Goal: Find specific page/section: Find specific page/section

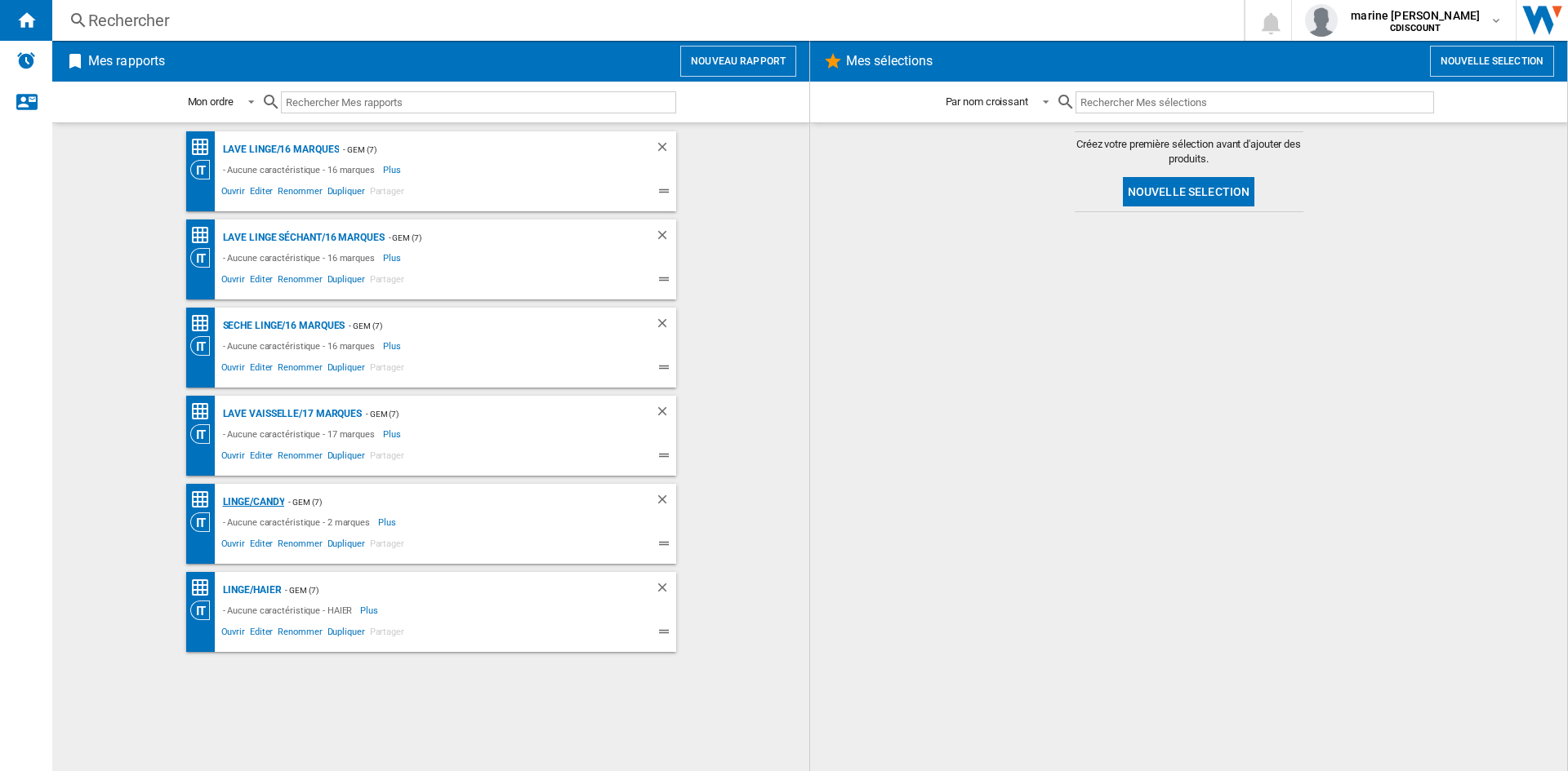
click at [265, 506] on div "Linge/Candy" at bounding box center [252, 502] width 66 height 21
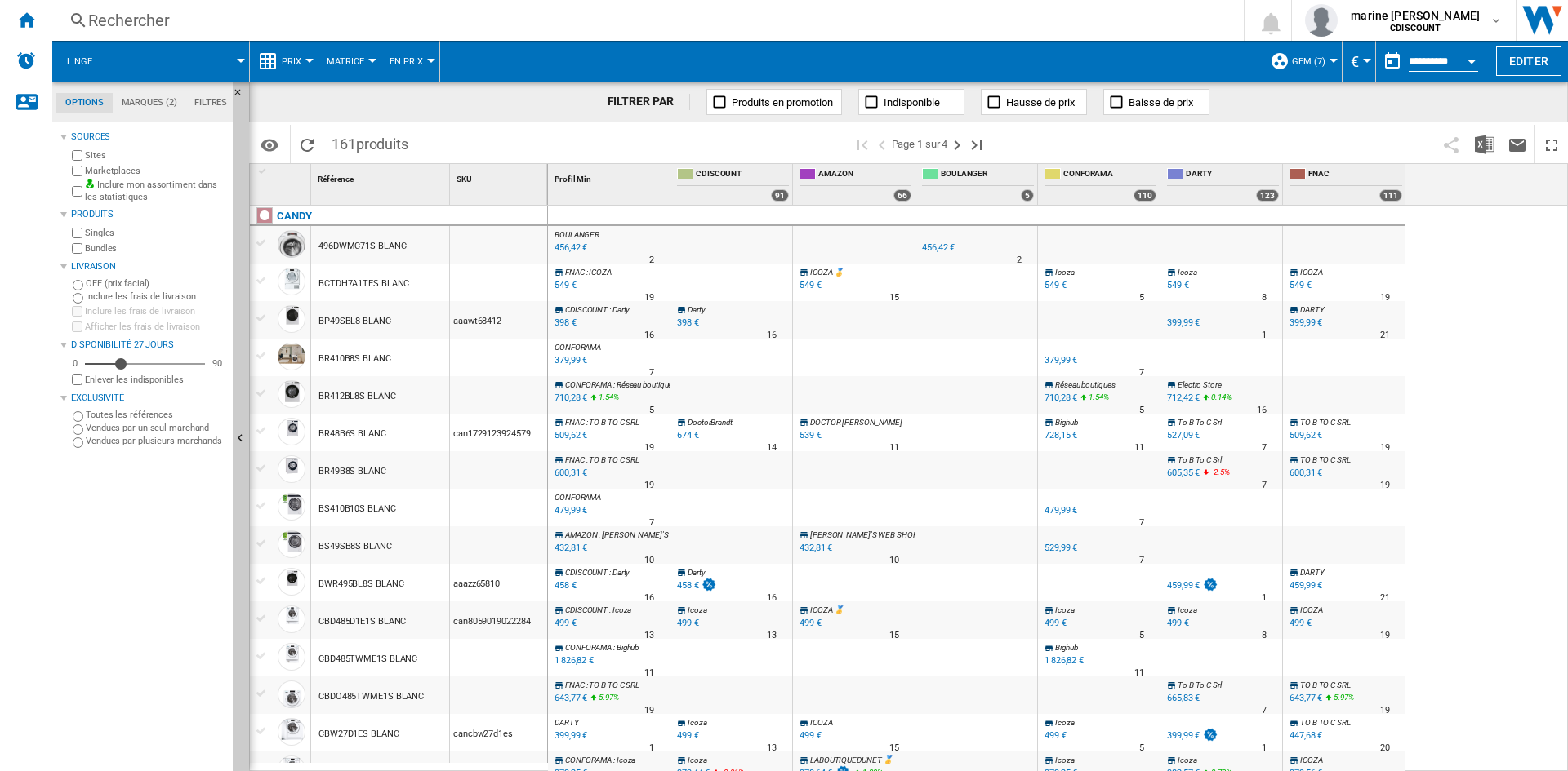
click at [79, 177] on div "Marketplaces" at bounding box center [147, 171] width 158 height 16
click at [83, 173] on div "Marketplaces" at bounding box center [147, 171] width 158 height 16
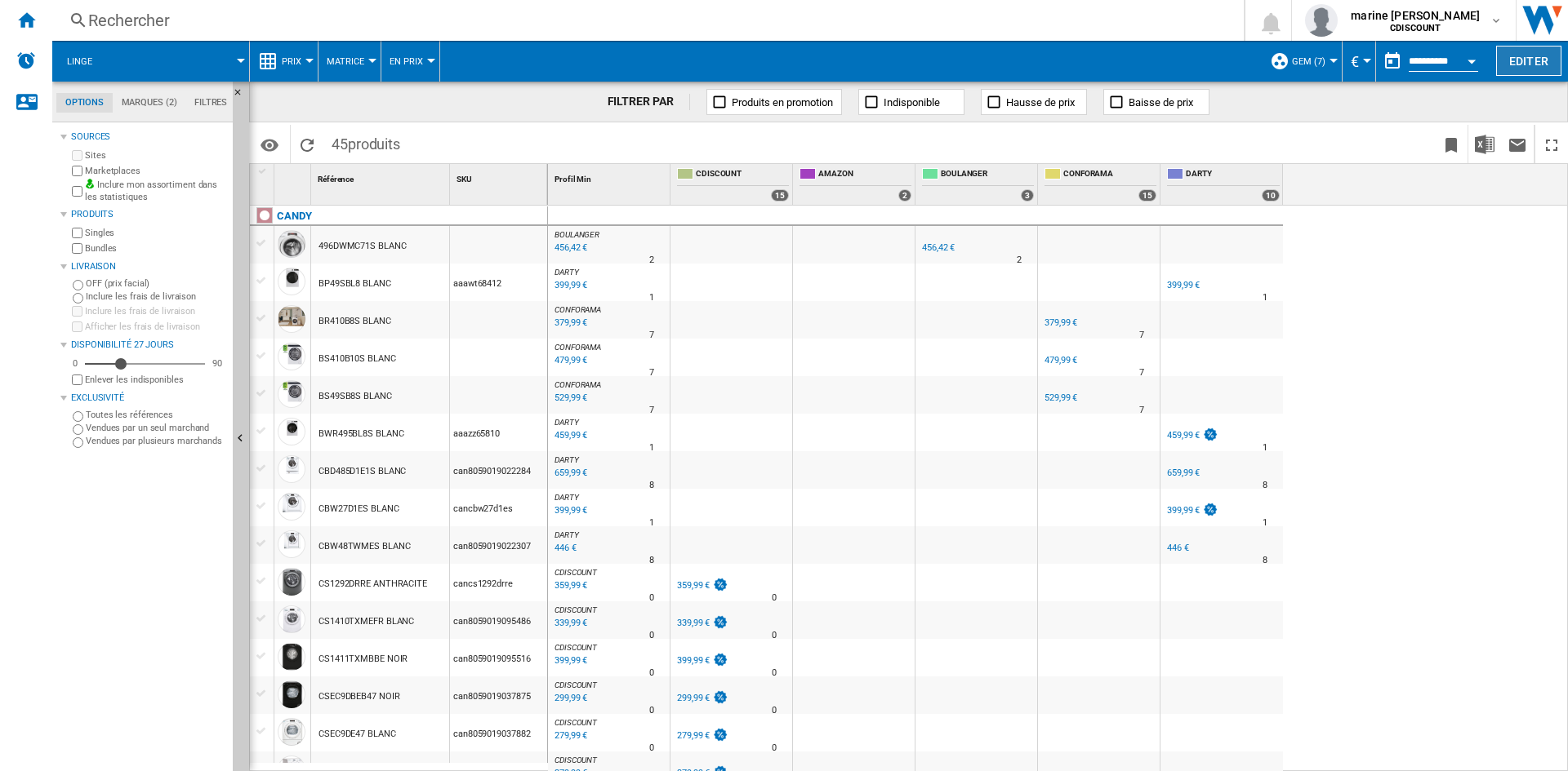
click at [1510, 65] on button "Editer" at bounding box center [1529, 61] width 66 height 30
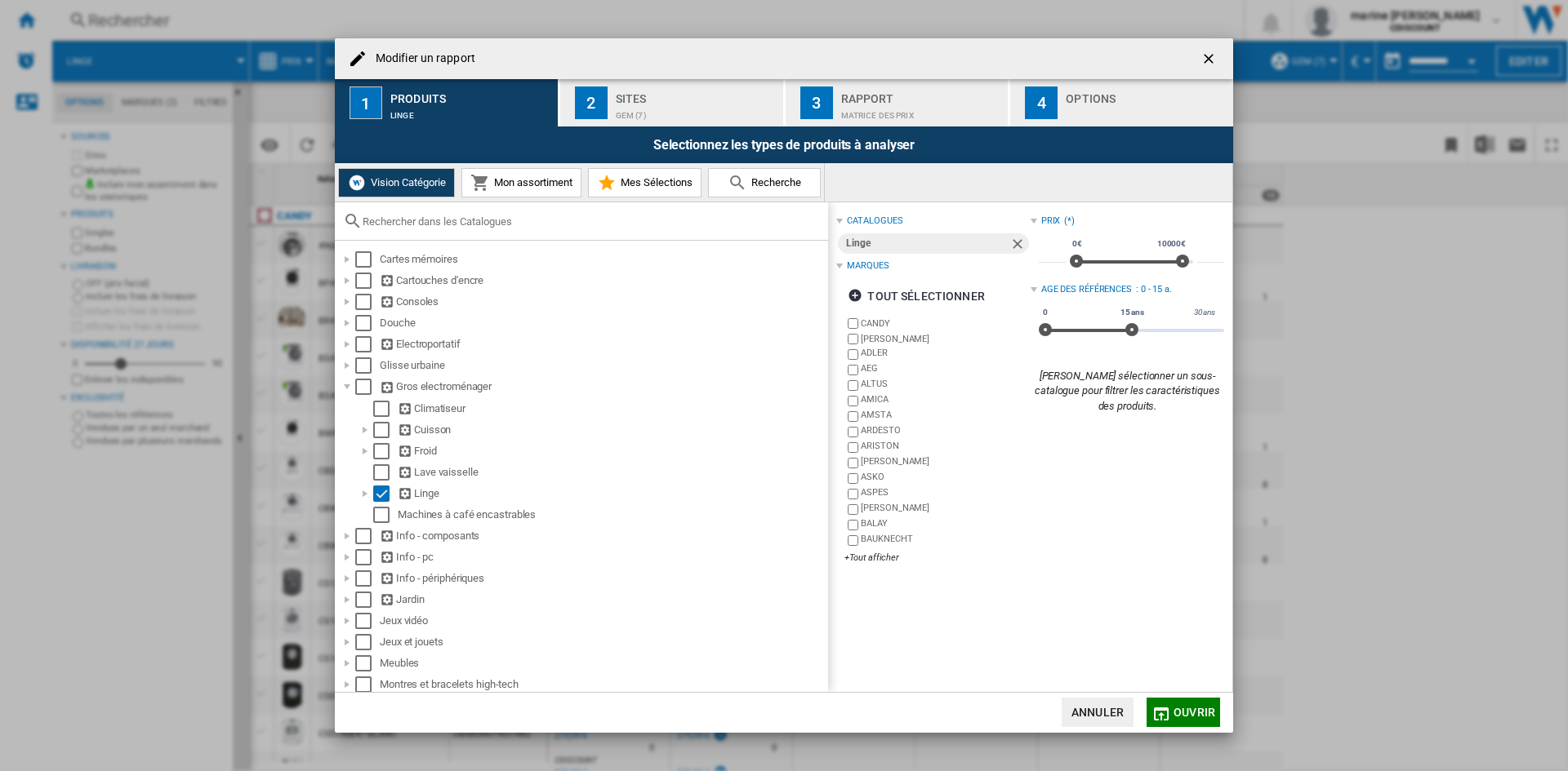
click at [691, 106] on div "GEM (7)" at bounding box center [695, 112] width 161 height 17
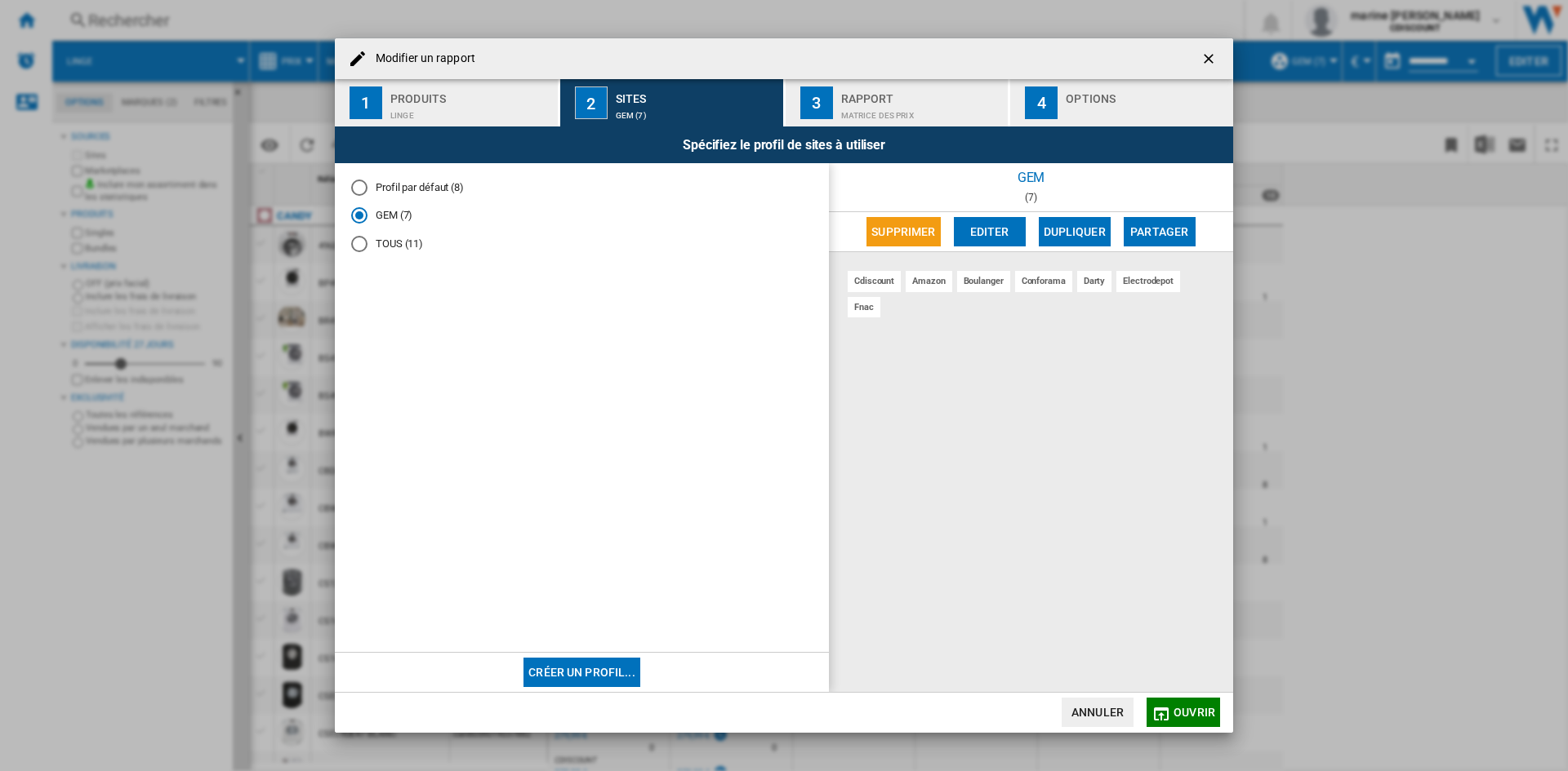
click at [373, 245] on md-radio-button "TOUS (11)" at bounding box center [582, 244] width 461 height 16
click at [1069, 723] on button "Annuler" at bounding box center [1097, 712] width 71 height 29
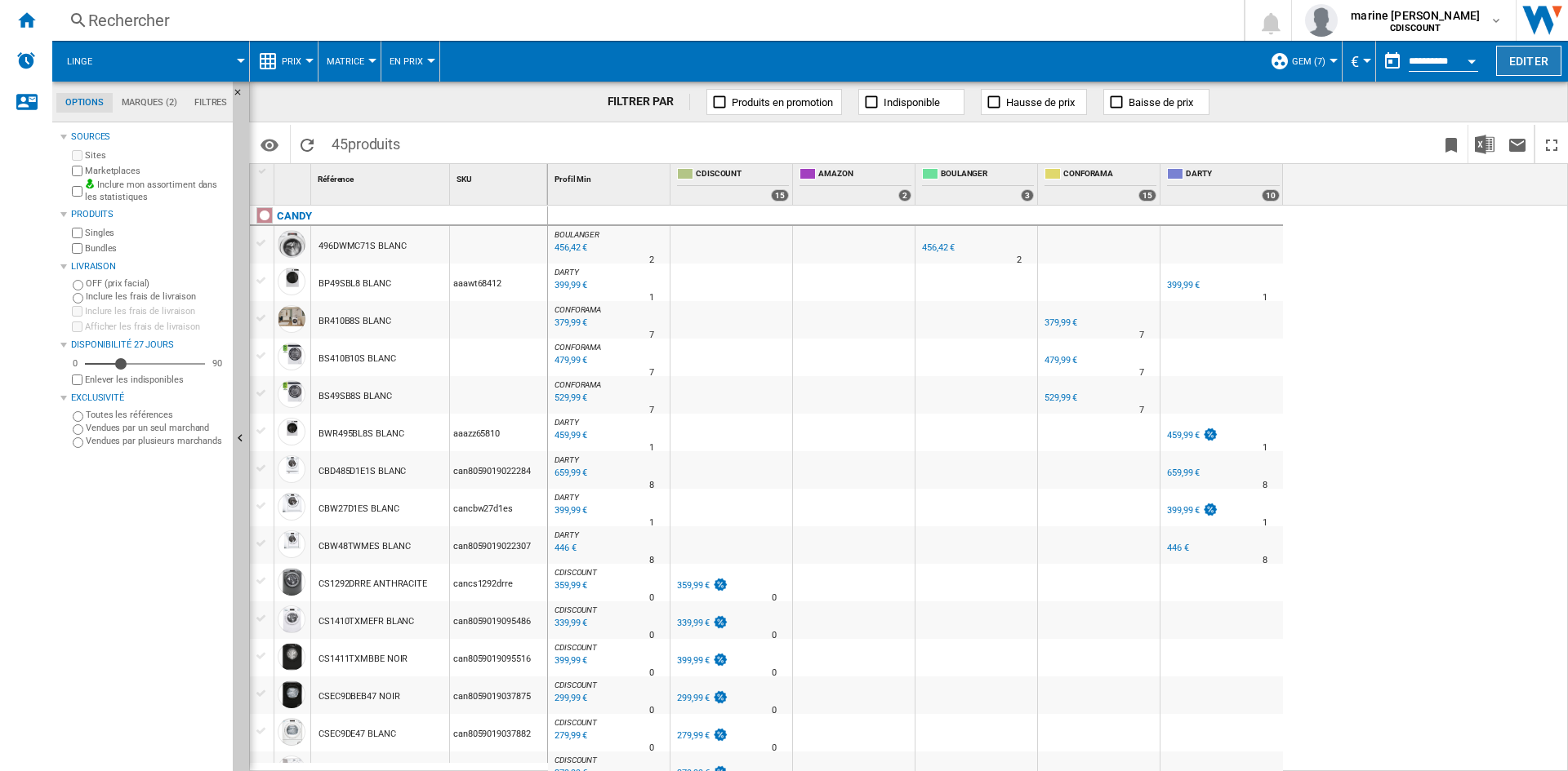
click at [1509, 65] on button "Editer" at bounding box center [1529, 61] width 66 height 30
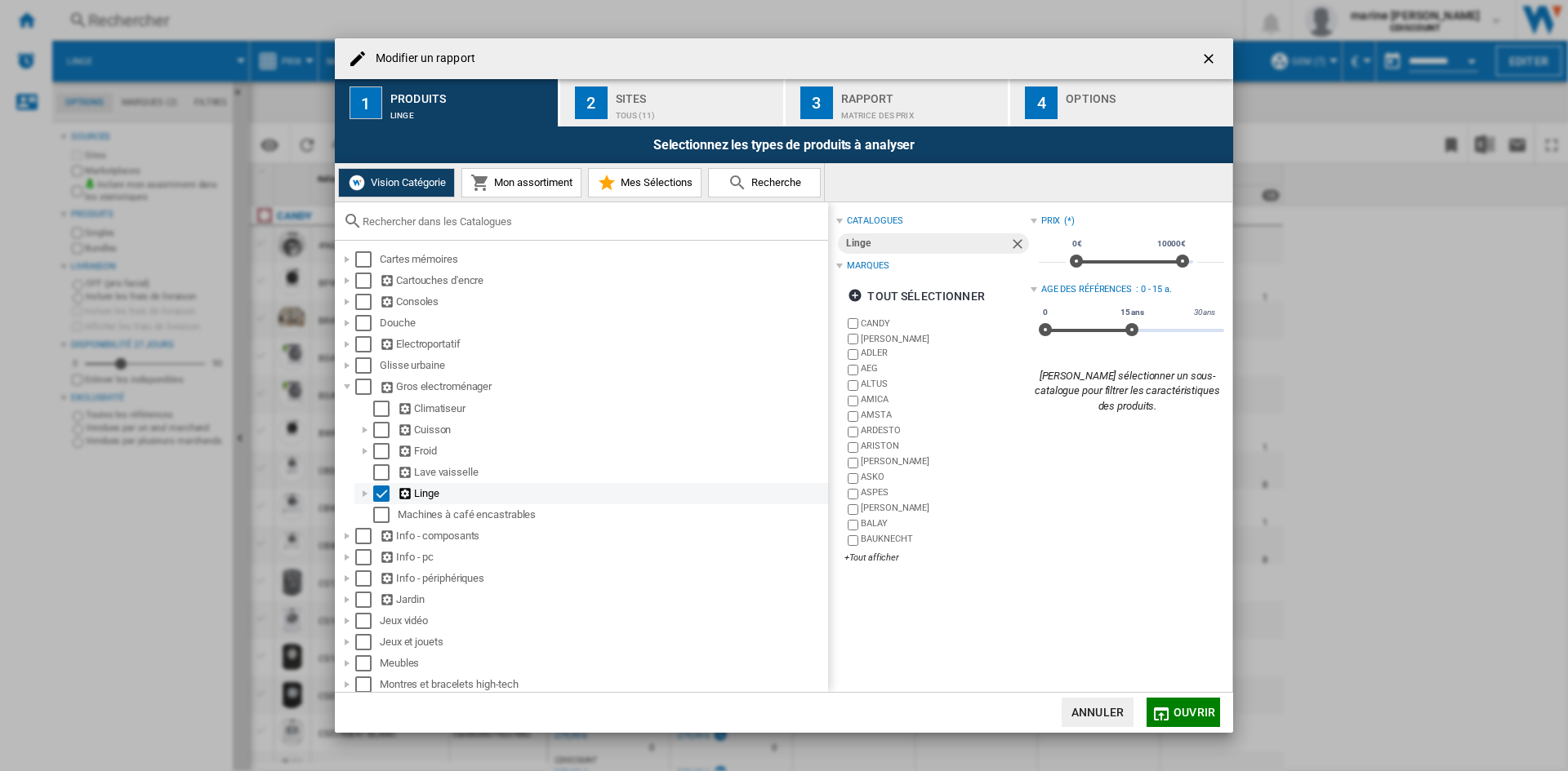
click at [363, 496] on div "Modifier un ..." at bounding box center [365, 493] width 16 height 16
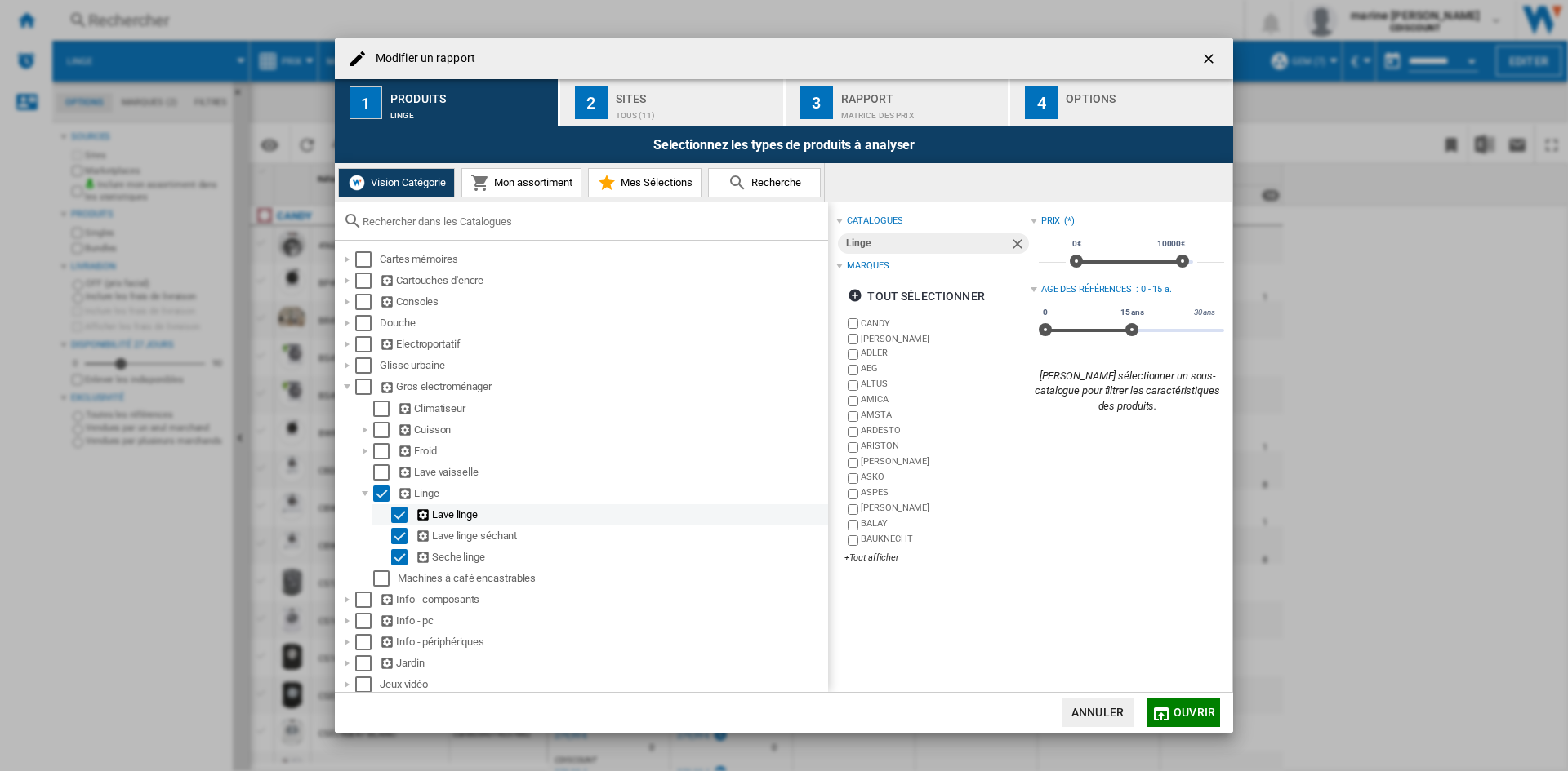
click at [399, 523] on div "Select" at bounding box center [398, 515] width 16 height 16
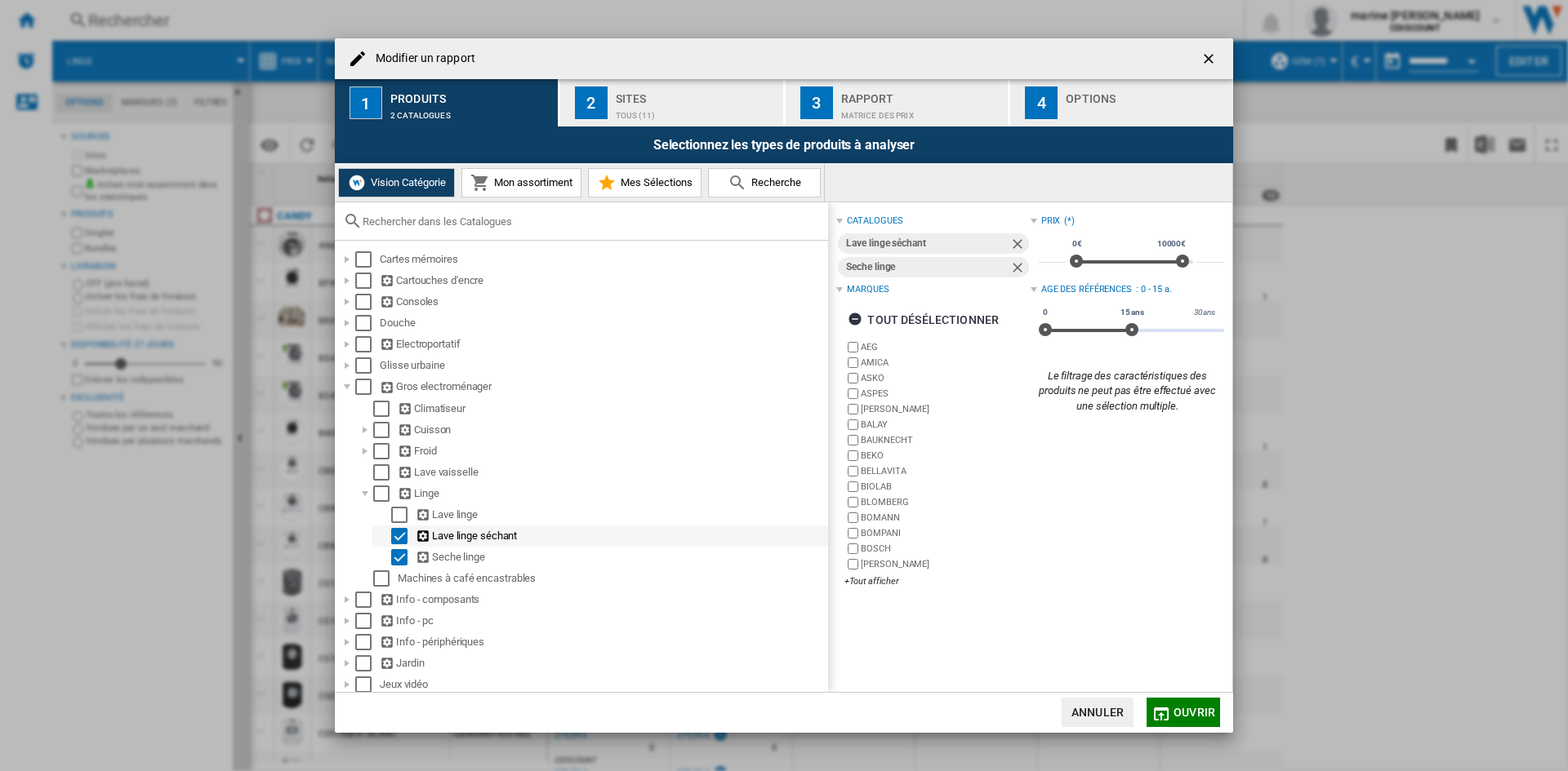
click at [398, 540] on div "Select" at bounding box center [398, 535] width 16 height 16
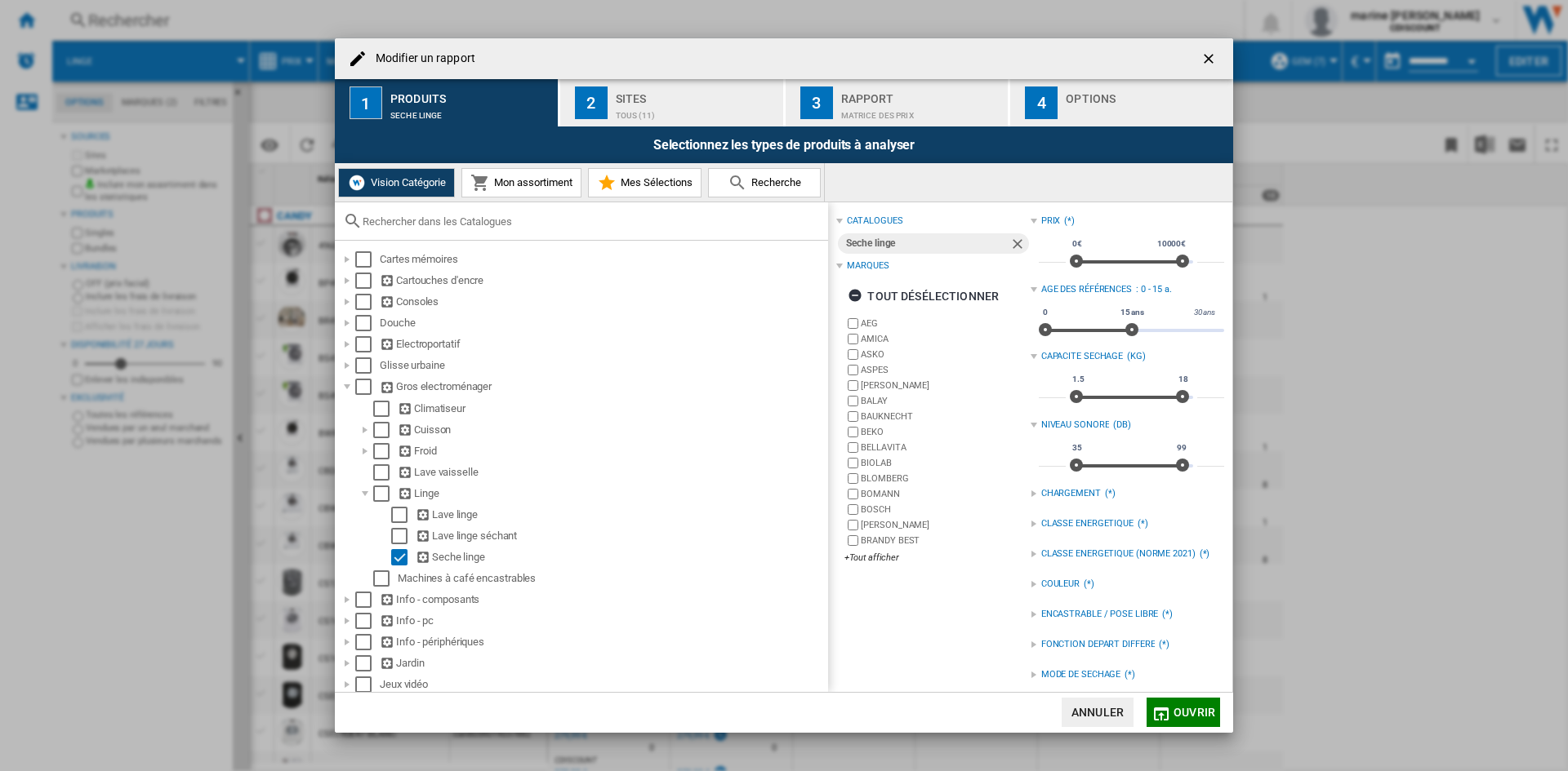
click at [1203, 707] on span "Ouvrir" at bounding box center [1194, 713] width 41 height 13
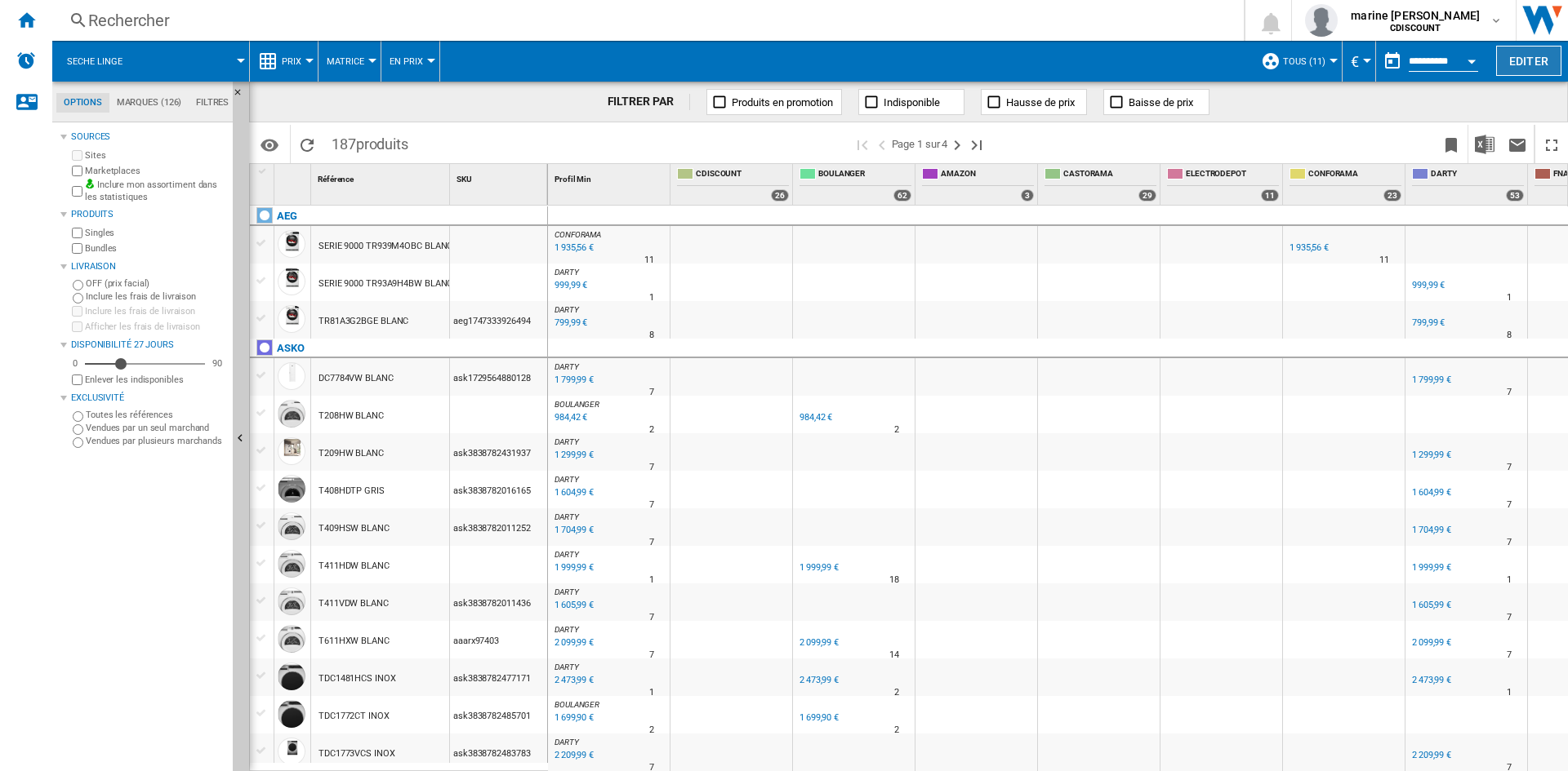
click at [1536, 67] on button "Editer" at bounding box center [1529, 61] width 66 height 30
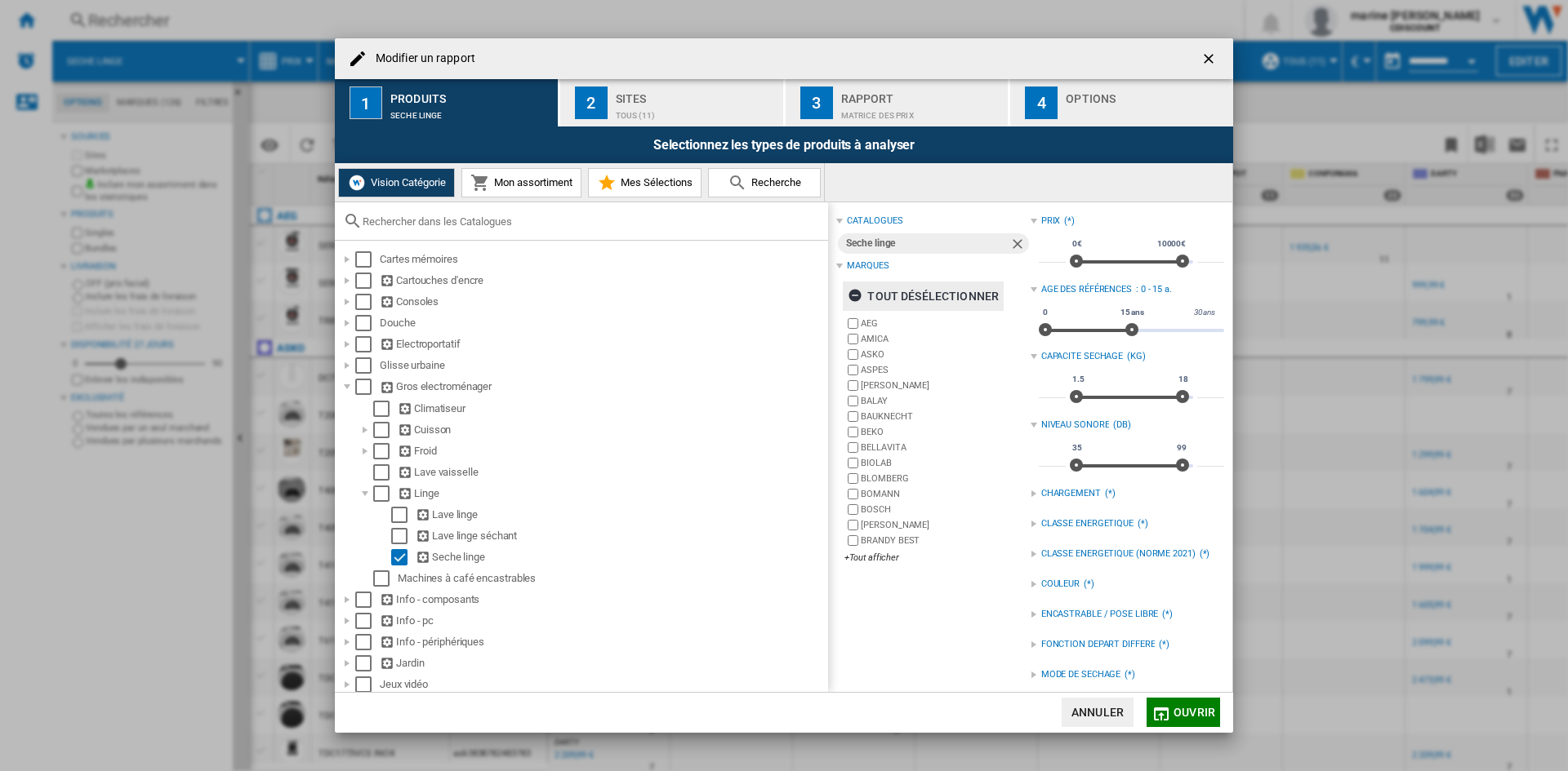
click at [851, 296] on ng-md-icon "Modifier un ..." at bounding box center [857, 298] width 20 height 20
click at [851, 553] on div "+Tout afficher" at bounding box center [937, 557] width 185 height 12
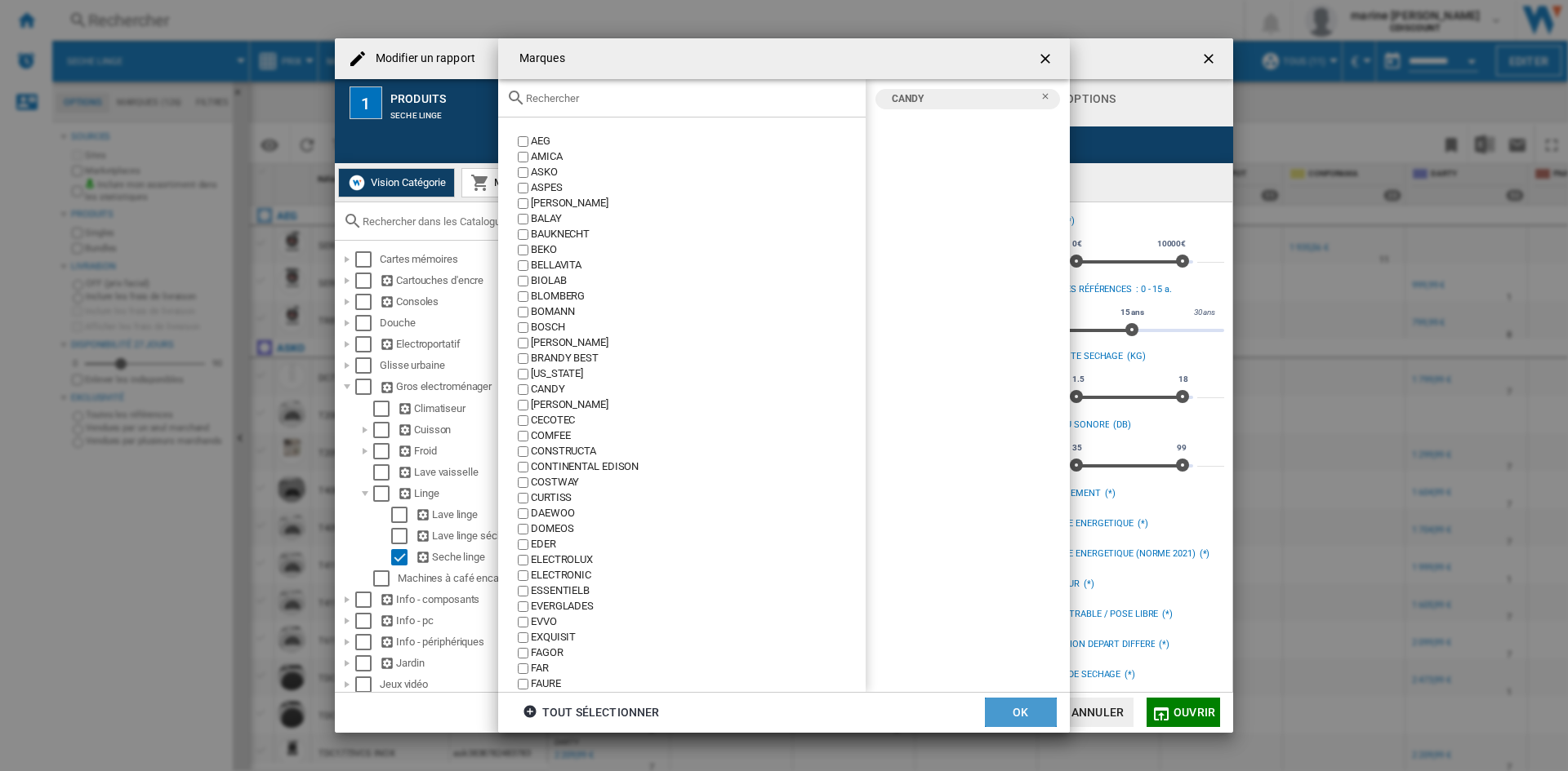
click at [1032, 703] on button "OK" at bounding box center [1020, 712] width 71 height 29
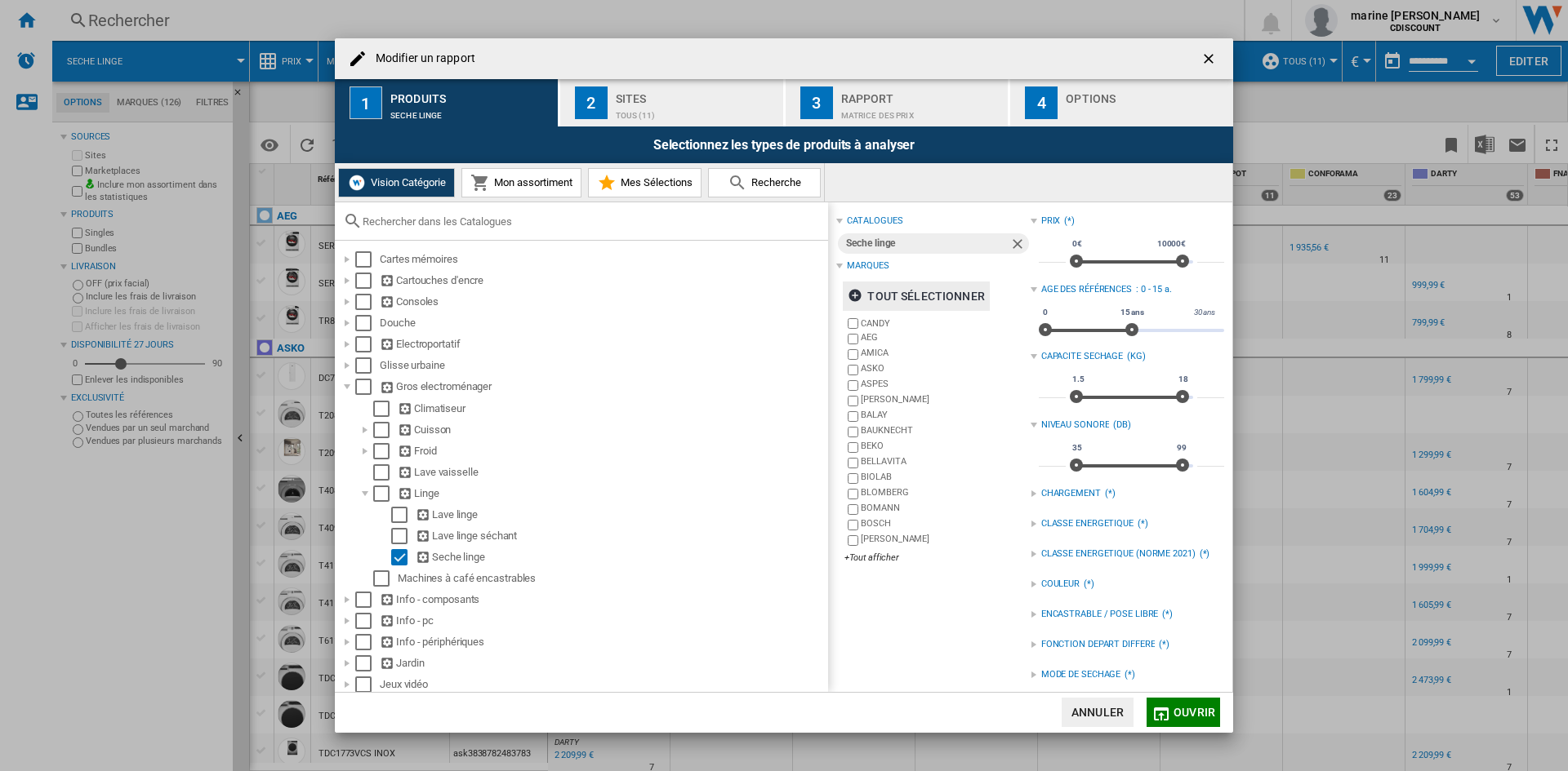
click at [1186, 713] on span "Ouvrir" at bounding box center [1194, 713] width 41 height 13
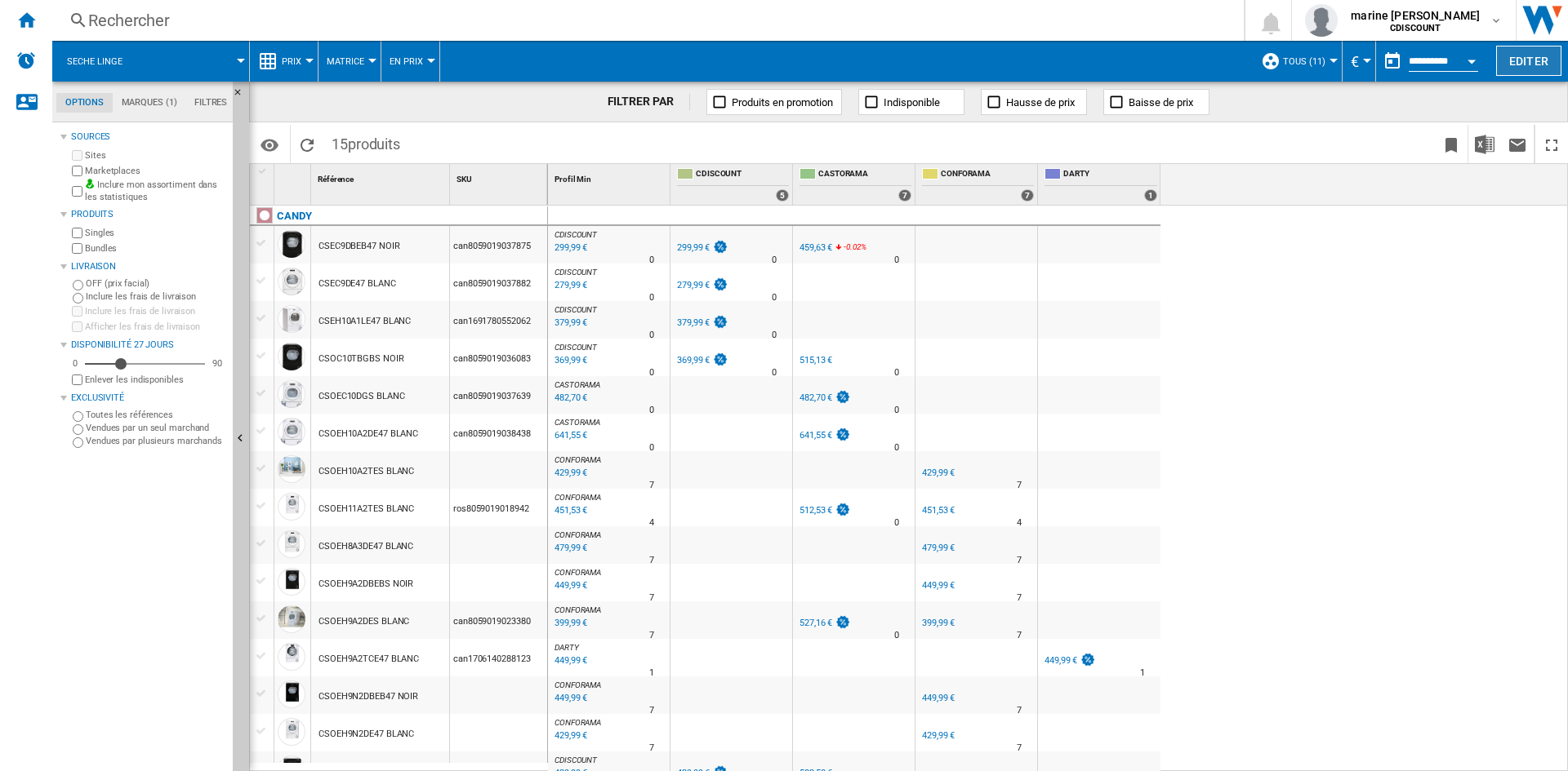
click at [1525, 62] on button "Editer" at bounding box center [1529, 61] width 66 height 30
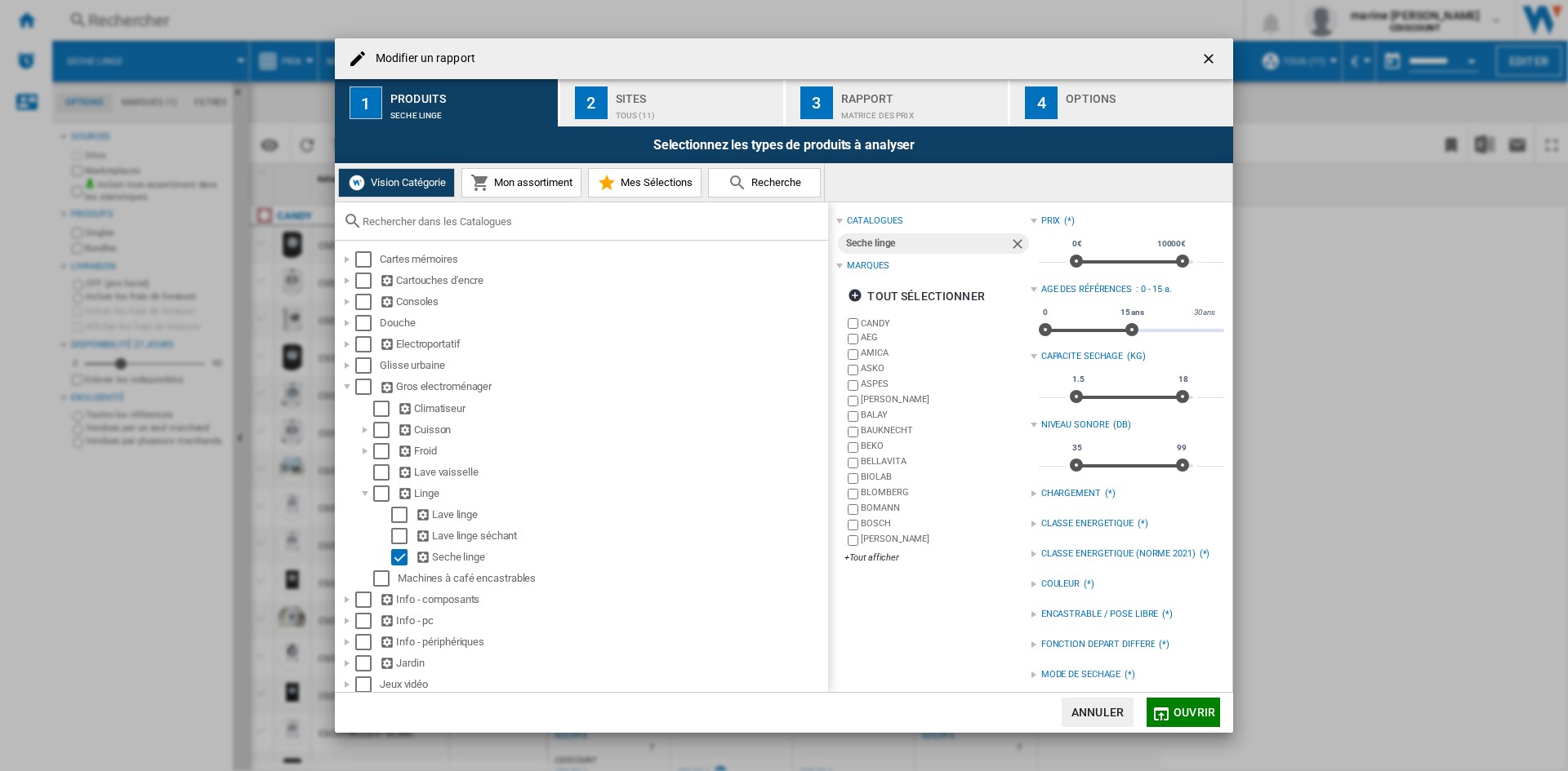
click at [645, 103] on div "TOUS (11)" at bounding box center [695, 112] width 161 height 17
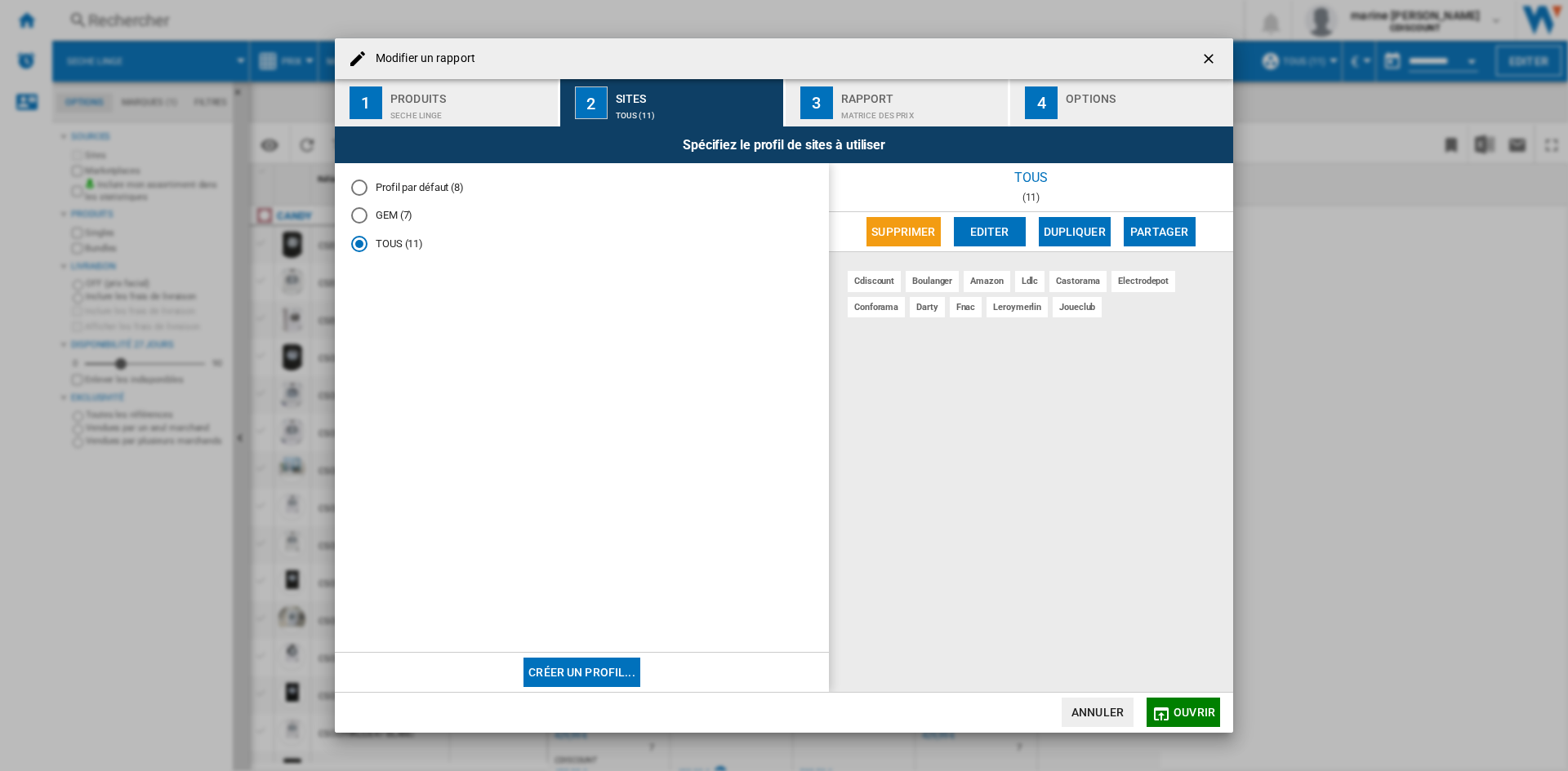
click at [378, 215] on md-radio-button "GEM (7)" at bounding box center [582, 216] width 461 height 16
click at [1224, 711] on md-dialog-actions "Annuler [GEOGRAPHIC_DATA]" at bounding box center [784, 712] width 898 height 40
click at [1219, 711] on button "Ouvrir" at bounding box center [1183, 712] width 73 height 29
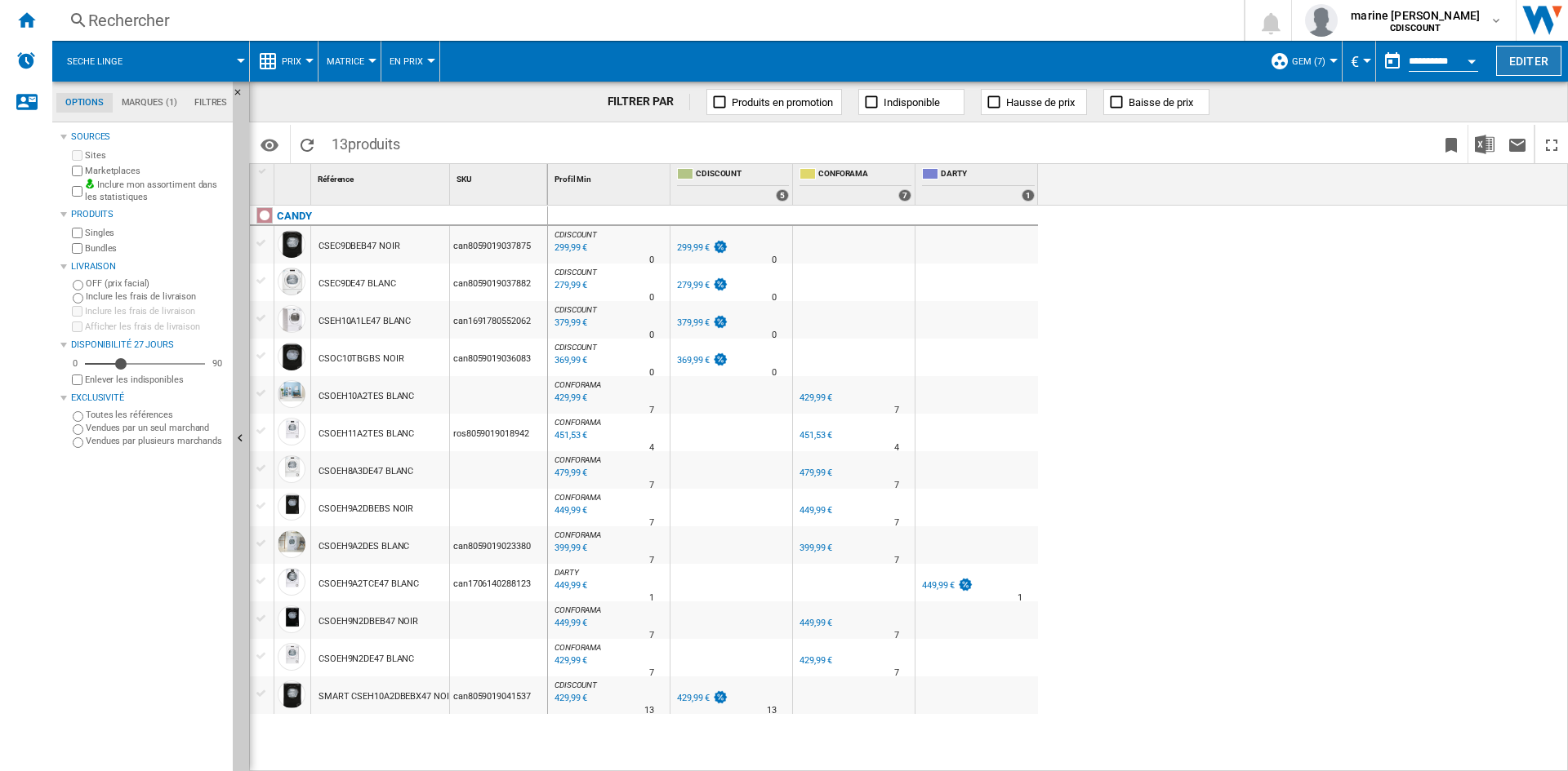
click at [1530, 53] on button "Editer" at bounding box center [1529, 61] width 66 height 30
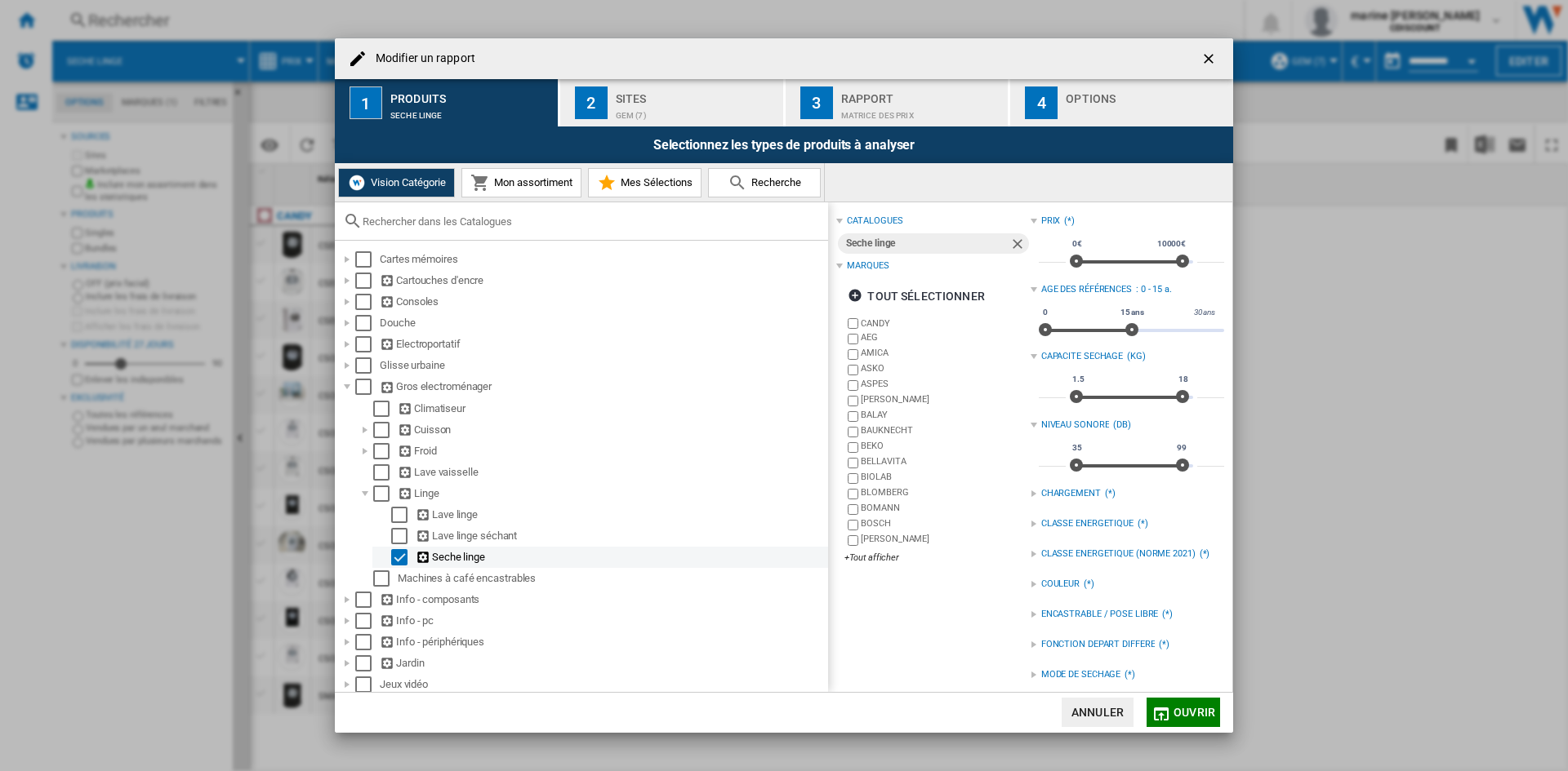
click at [396, 558] on div "Select" at bounding box center [398, 557] width 16 height 16
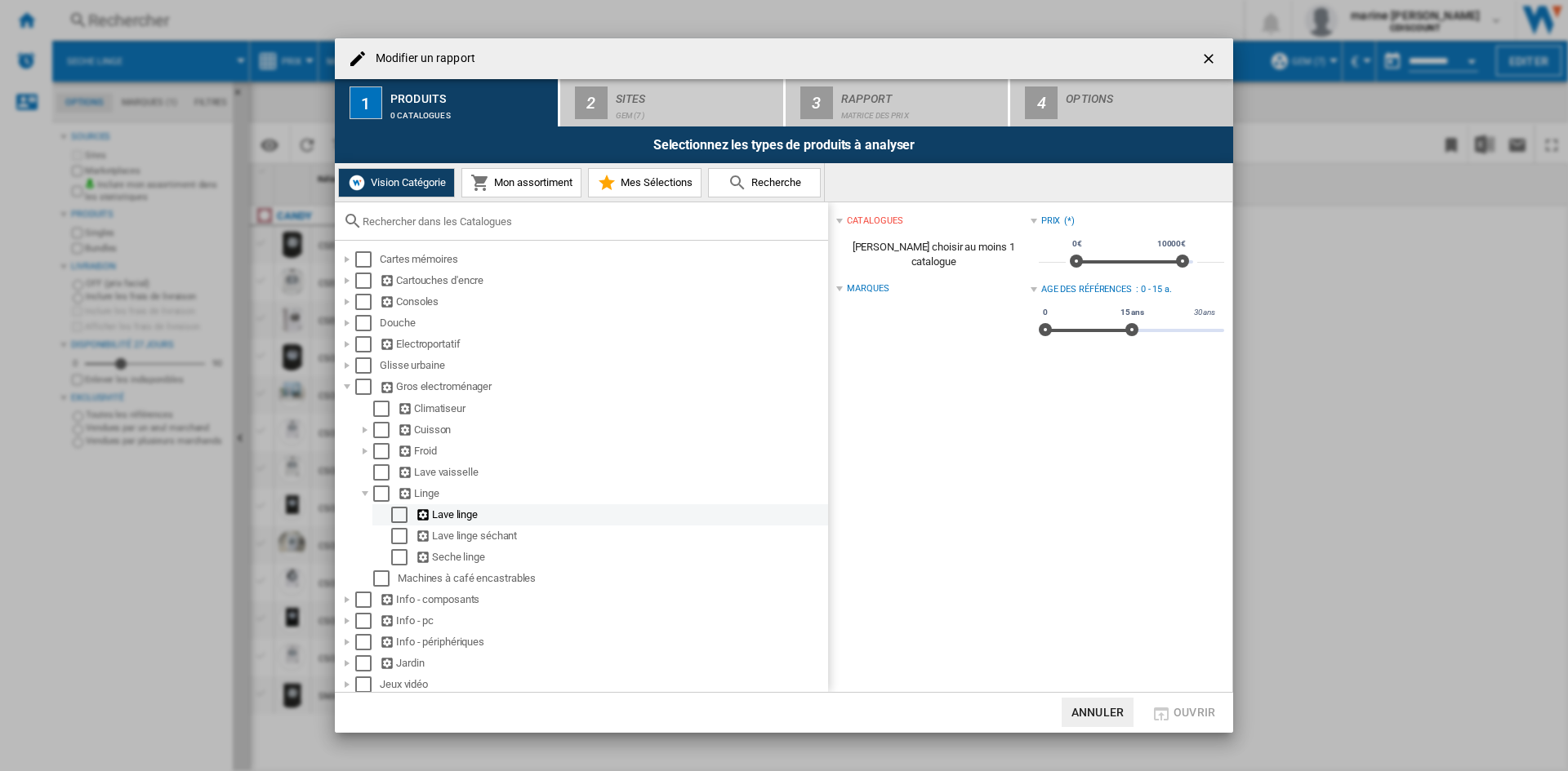
click at [400, 516] on div "Select" at bounding box center [398, 515] width 16 height 16
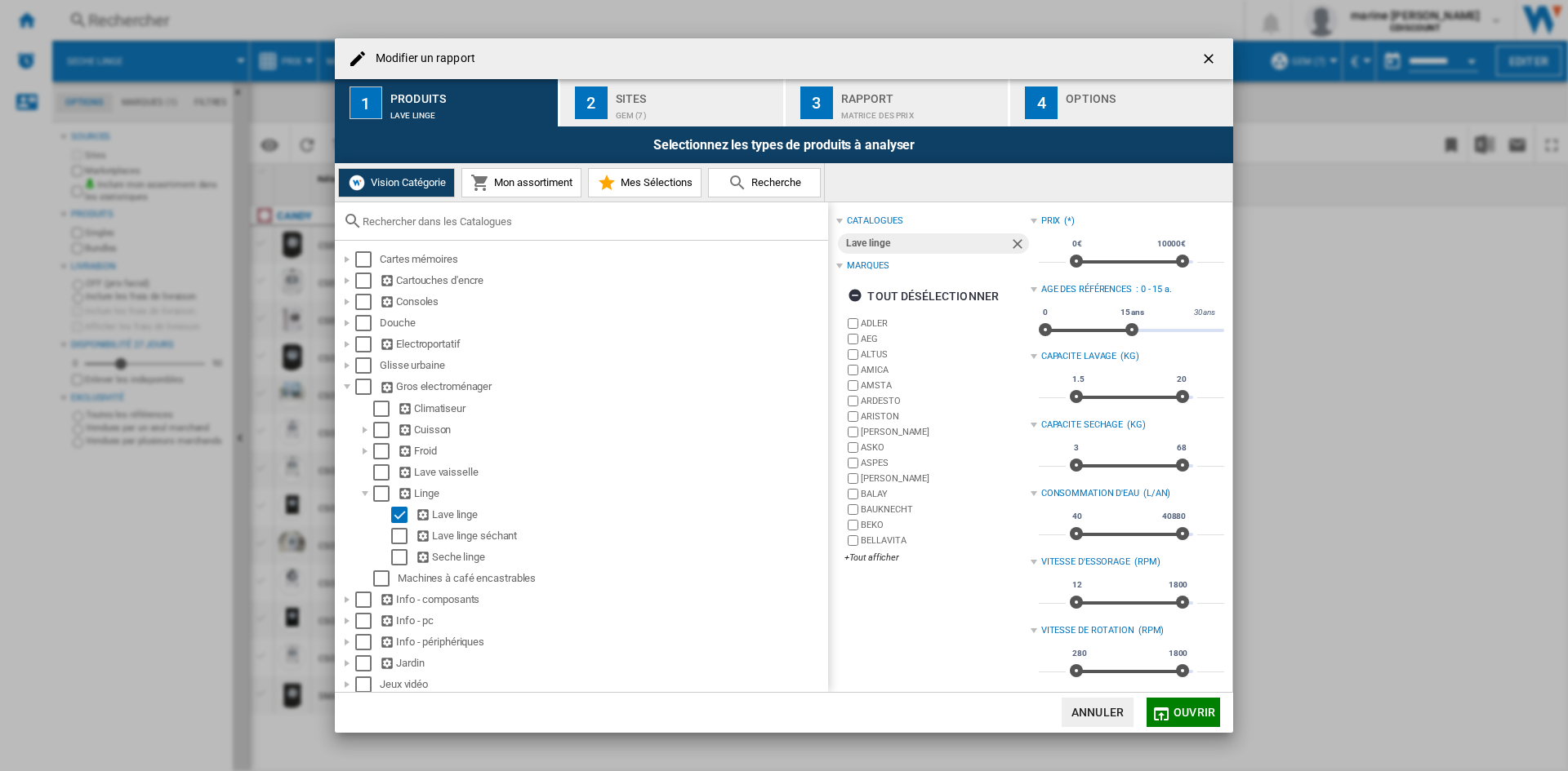
click at [1205, 718] on span "Ouvrir" at bounding box center [1194, 713] width 41 height 13
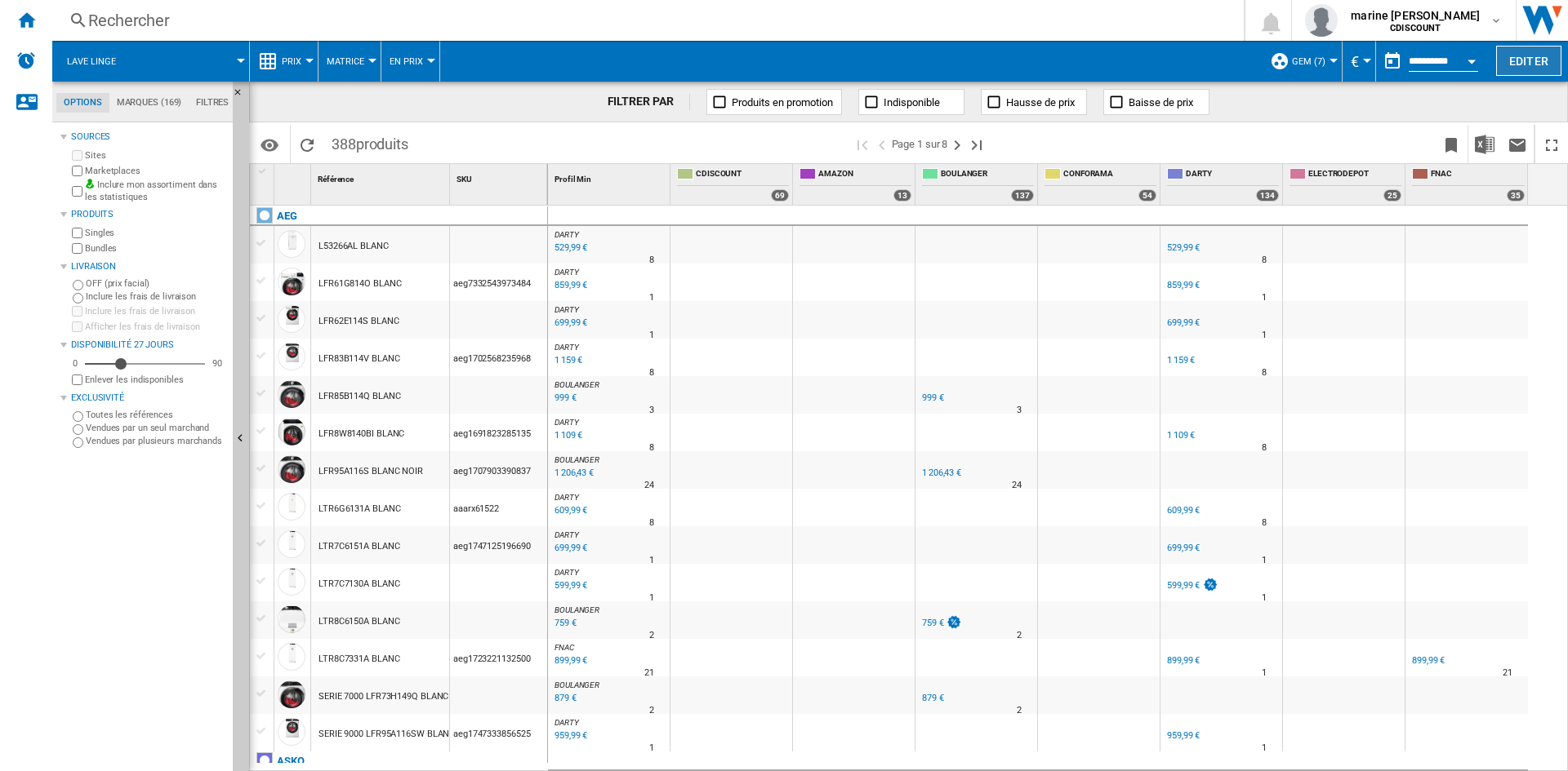
click at [1510, 51] on button "Editer" at bounding box center [1529, 61] width 66 height 30
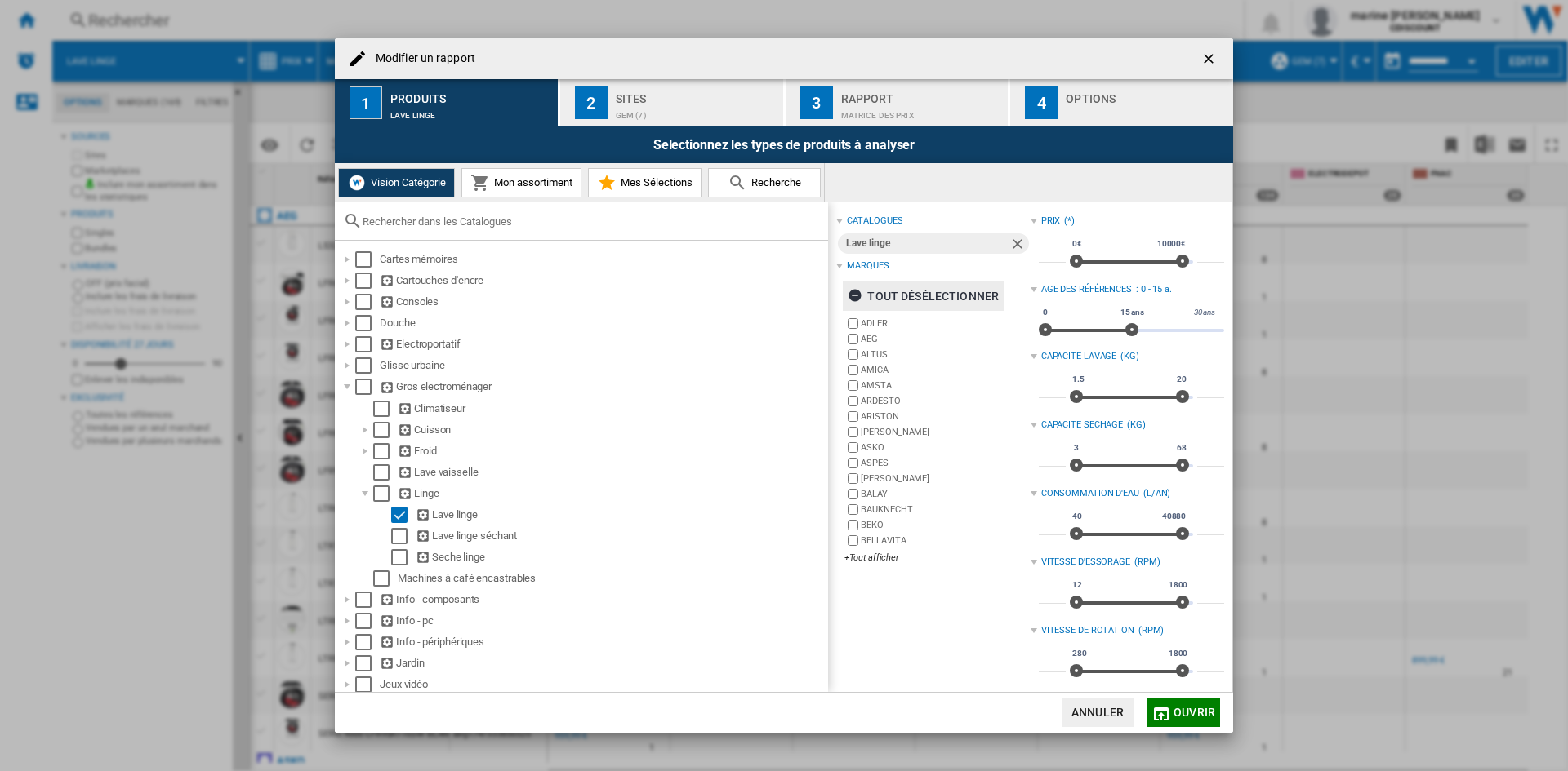
click at [852, 301] on ng-md-icon "Modifier un ..." at bounding box center [857, 298] width 20 height 20
click at [863, 558] on div "+Tout afficher" at bounding box center [937, 557] width 185 height 12
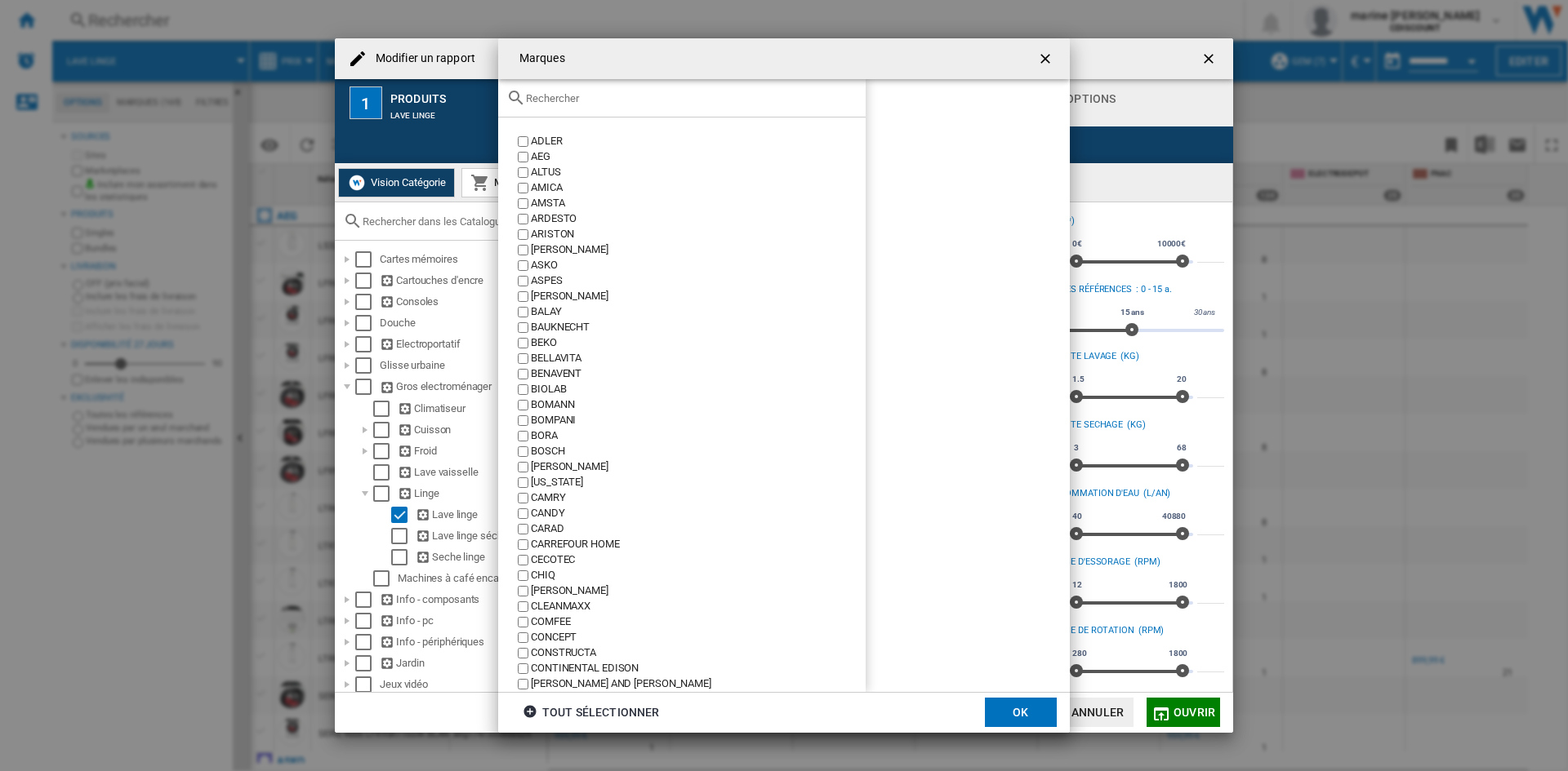
click at [542, 508] on div "CANDY" at bounding box center [698, 514] width 334 height 16
click at [1017, 717] on button "OK" at bounding box center [1020, 712] width 71 height 29
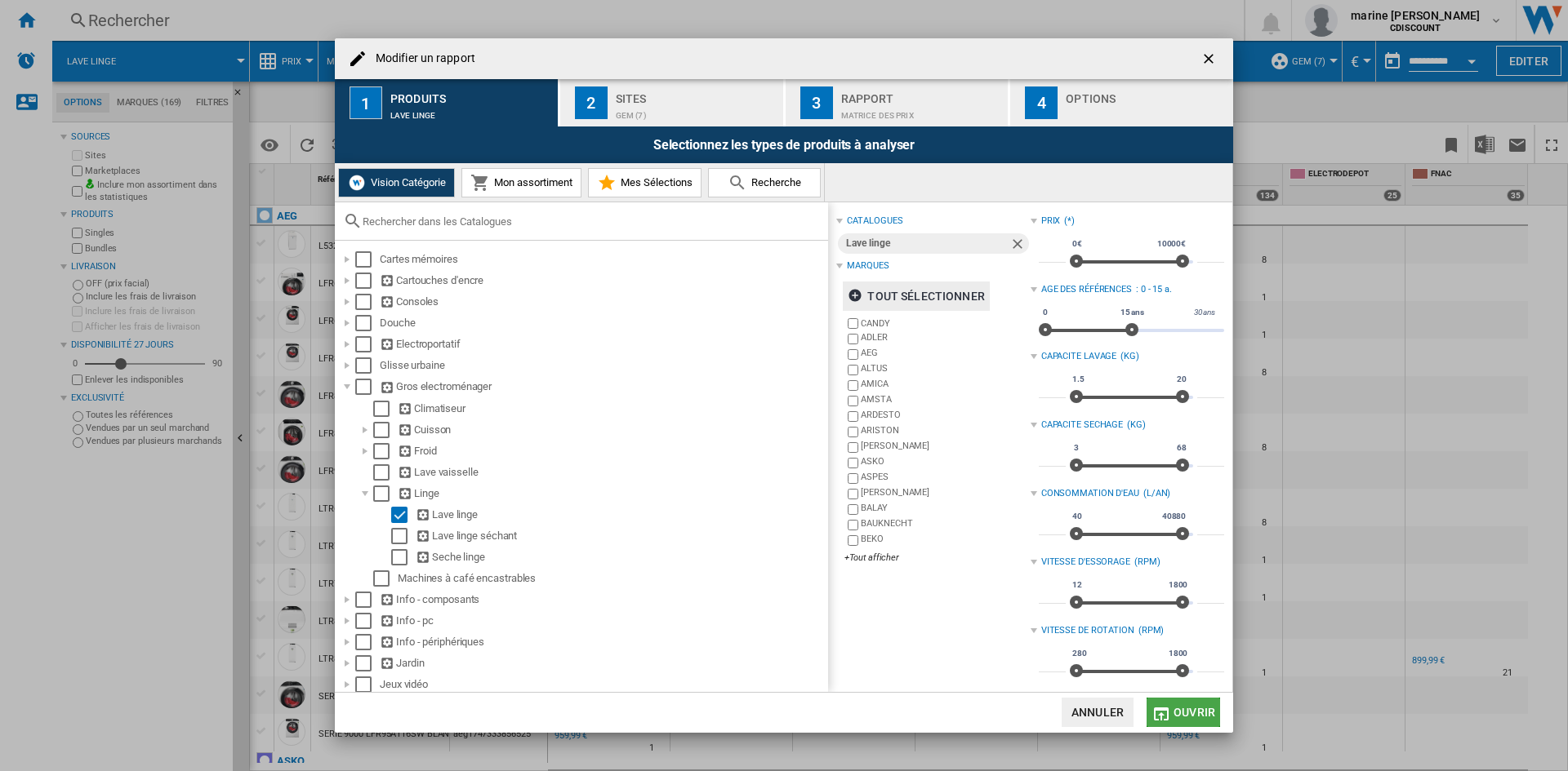
click at [1188, 716] on span "Ouvrir" at bounding box center [1194, 713] width 41 height 13
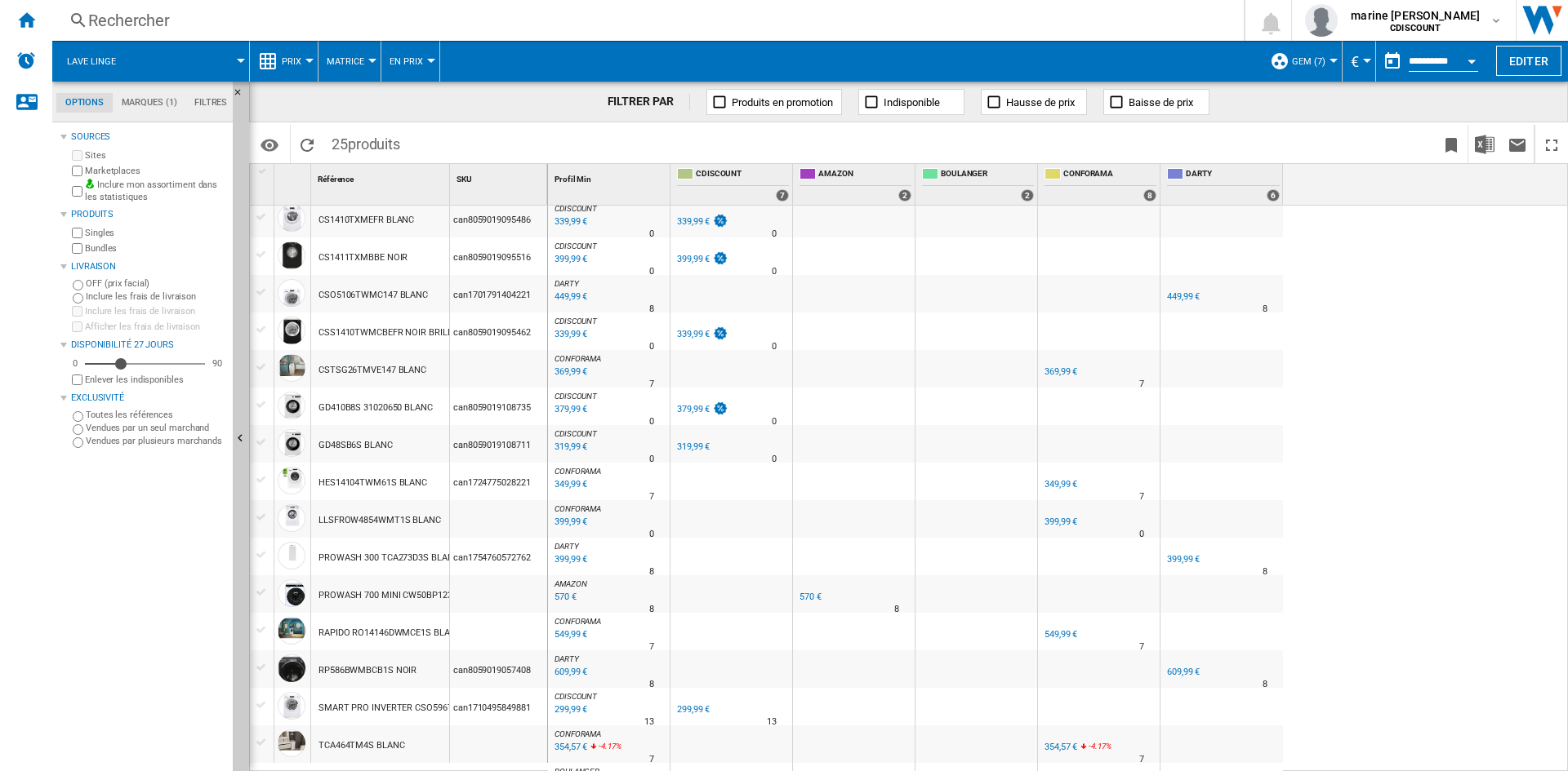
scroll to position [393, 0]
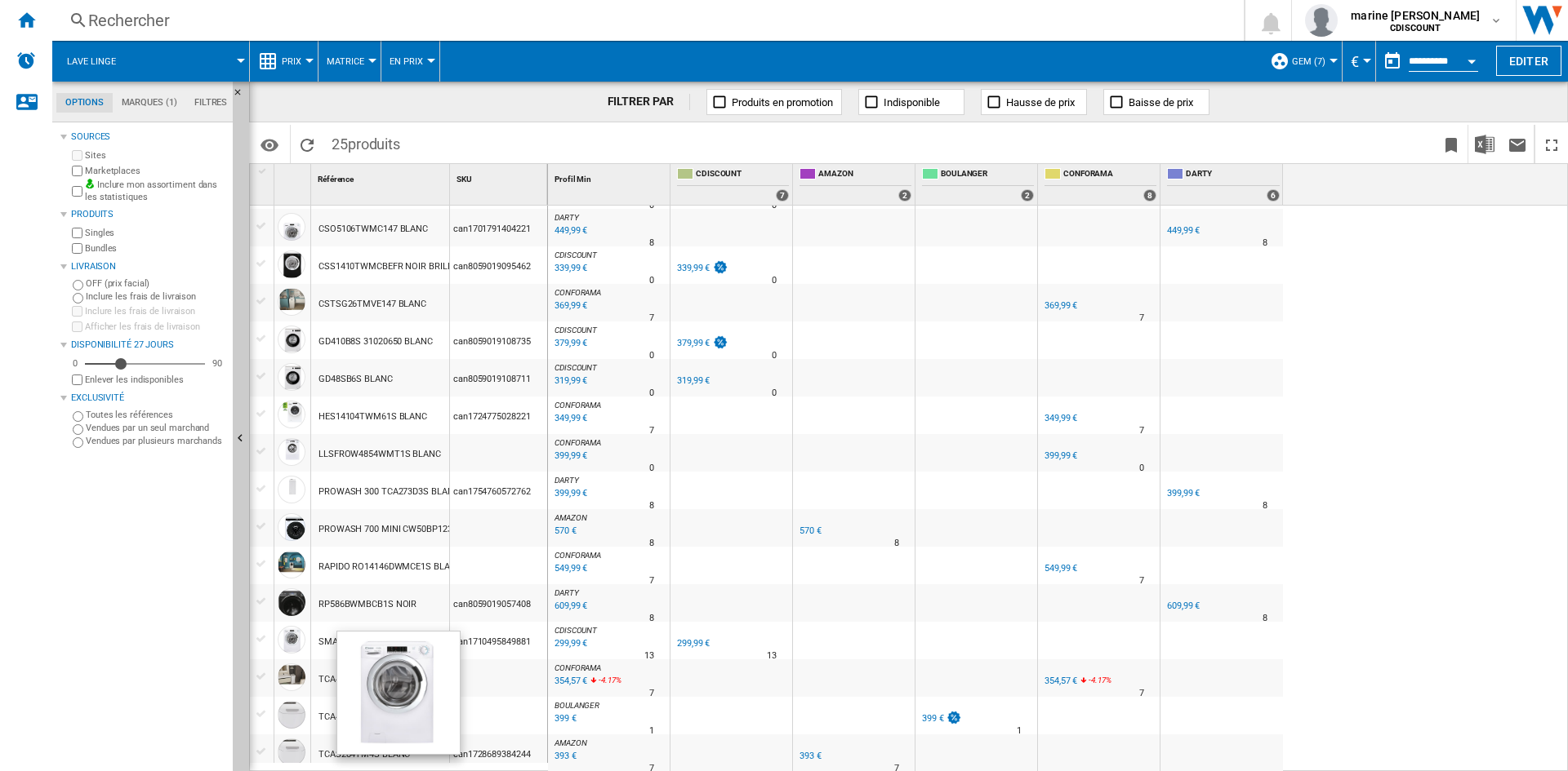
click at [293, 638] on div at bounding box center [291, 640] width 28 height 28
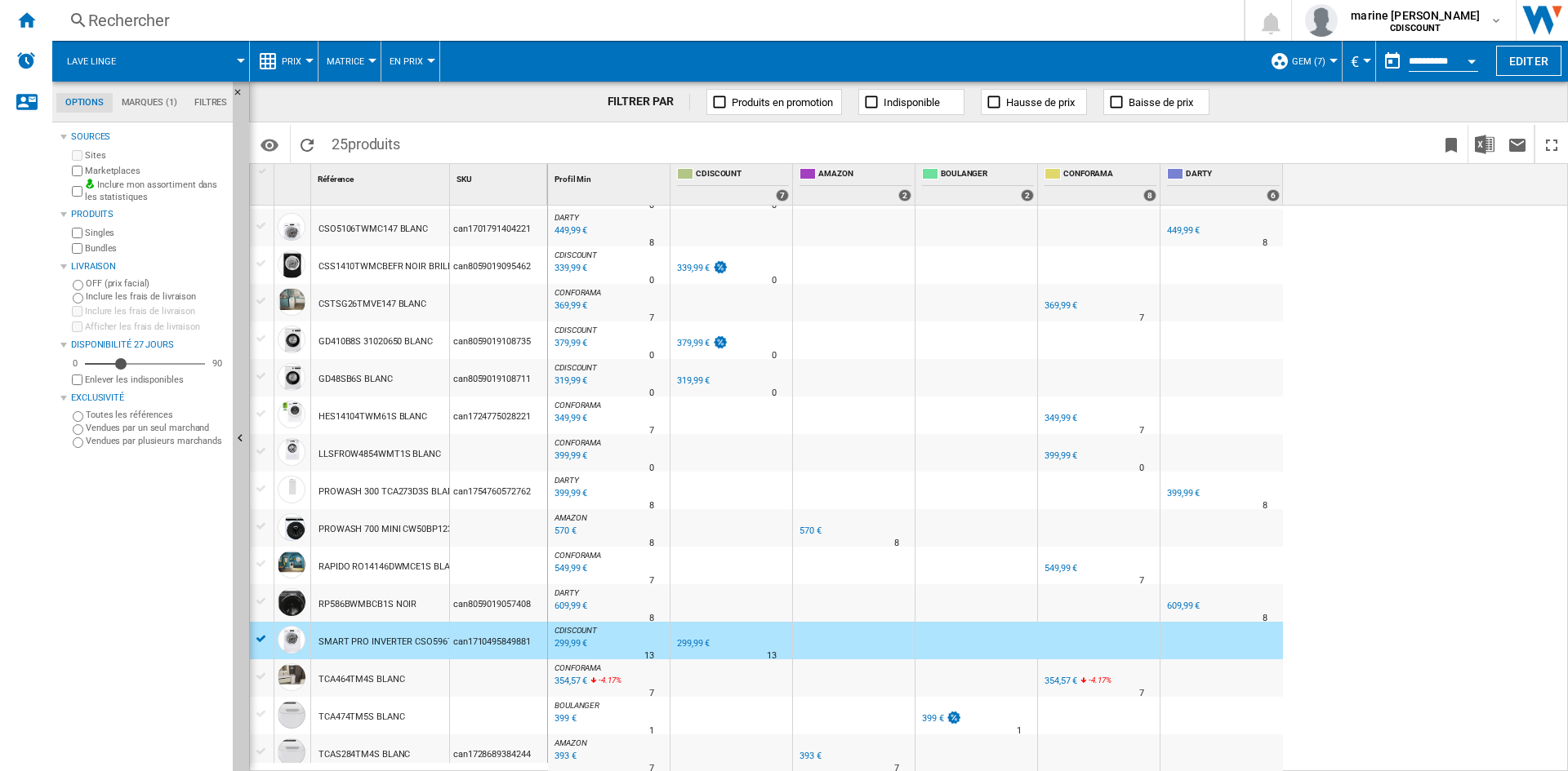
click at [533, 640] on div "can1710495849881" at bounding box center [498, 640] width 97 height 38
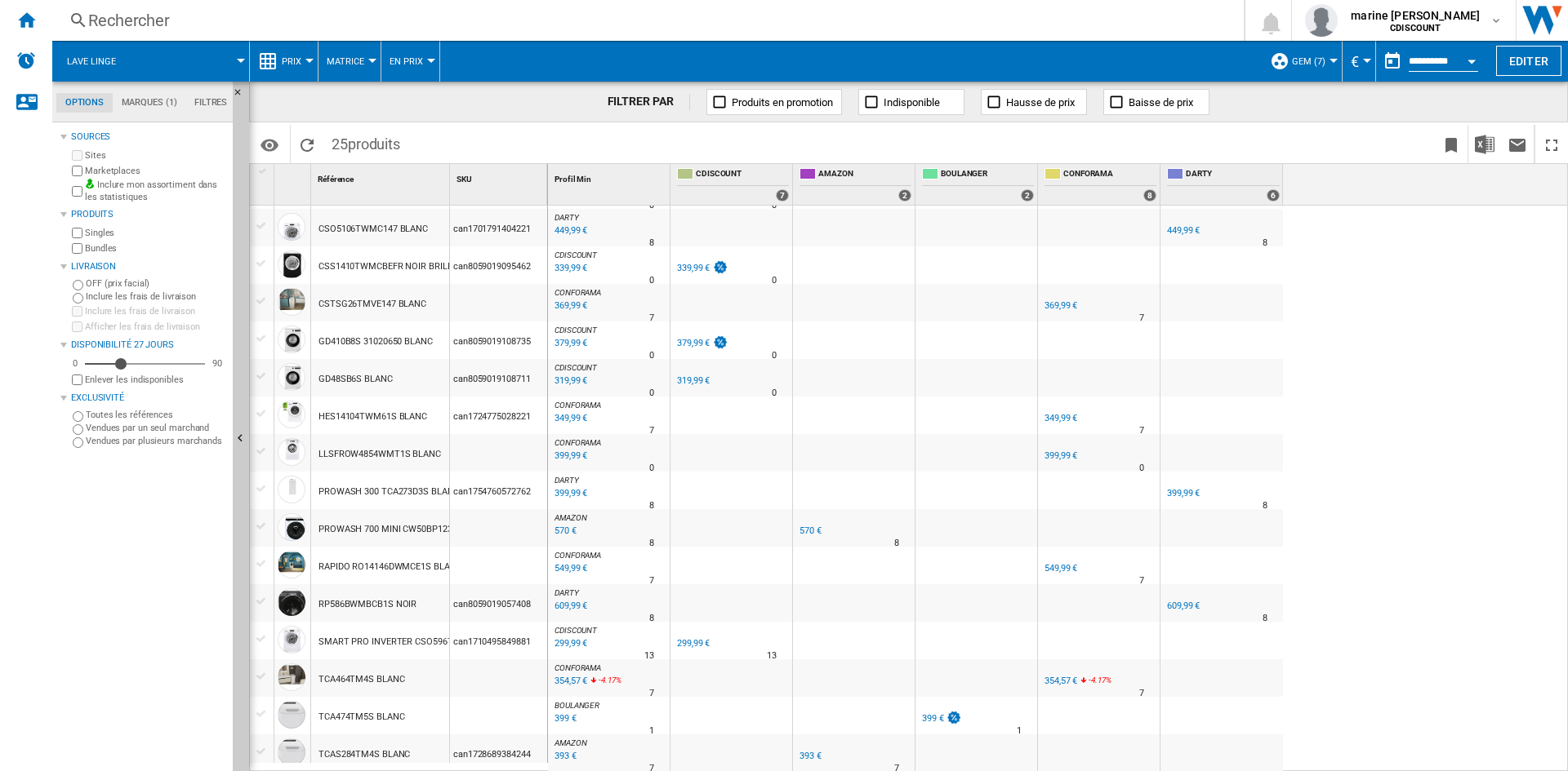
click at [502, 641] on div "can1710495849881" at bounding box center [498, 640] width 97 height 38
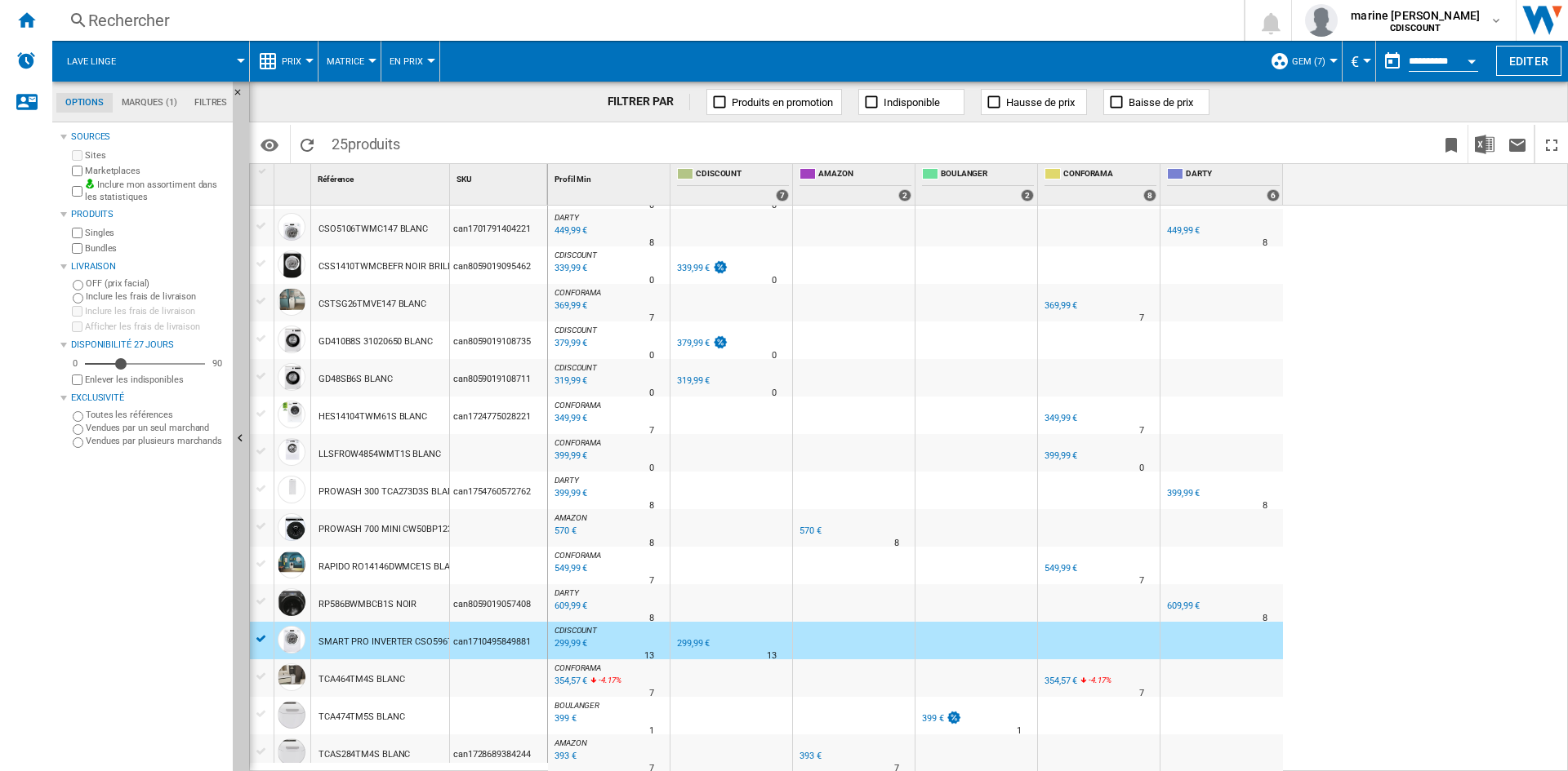
click at [614, 637] on div "CDISCOUNT : FR CDISCOUNT 0.0 % 299,99 € % N/A 13 CDISCOUNT : FR CDISCOUNT" at bounding box center [609, 645] width 116 height 38
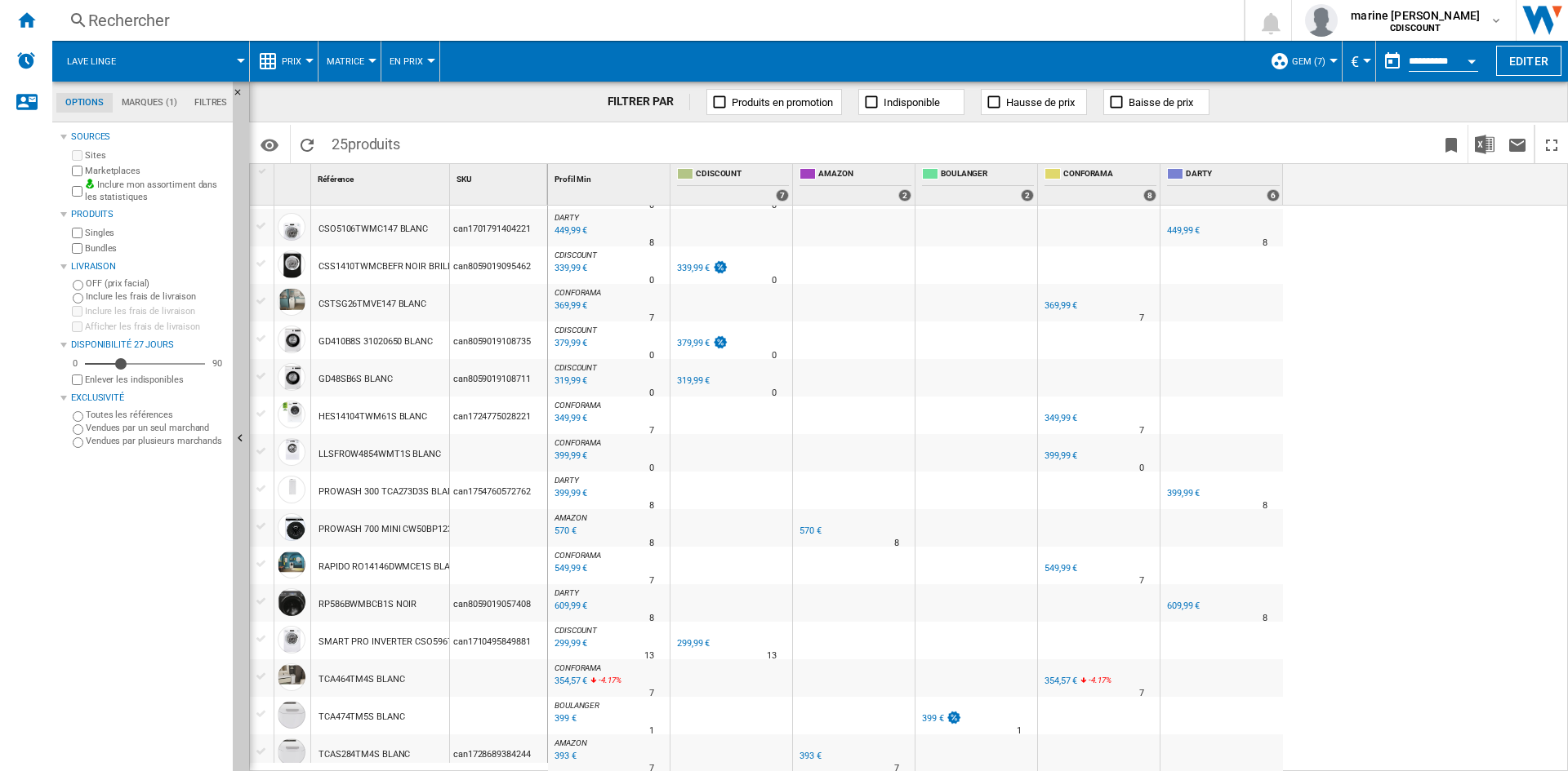
click at [585, 643] on div "299,99 €" at bounding box center [568, 643] width 35 height 16
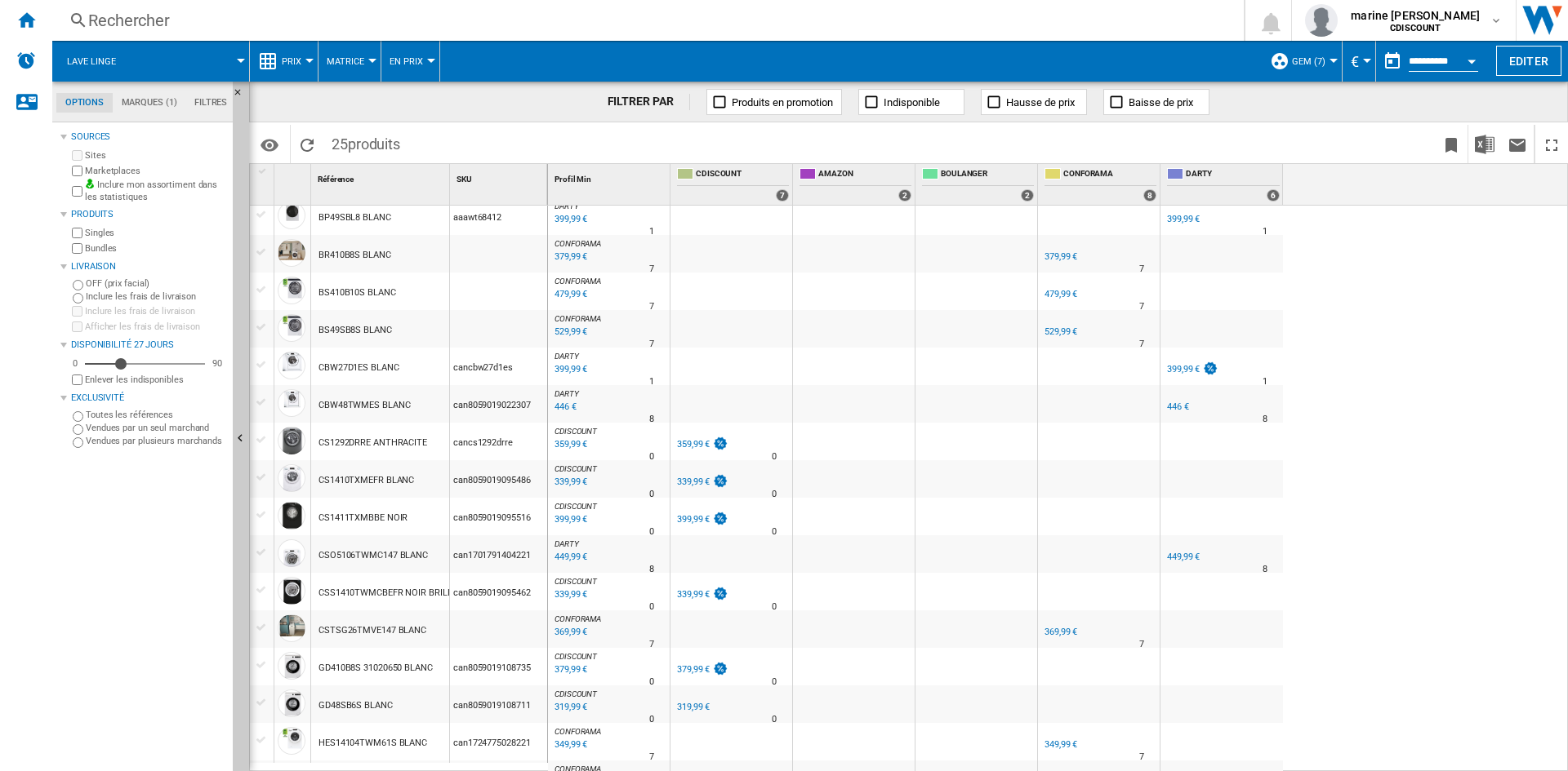
scroll to position [0, 0]
